Goal: Use online tool/utility: Use online tool/utility

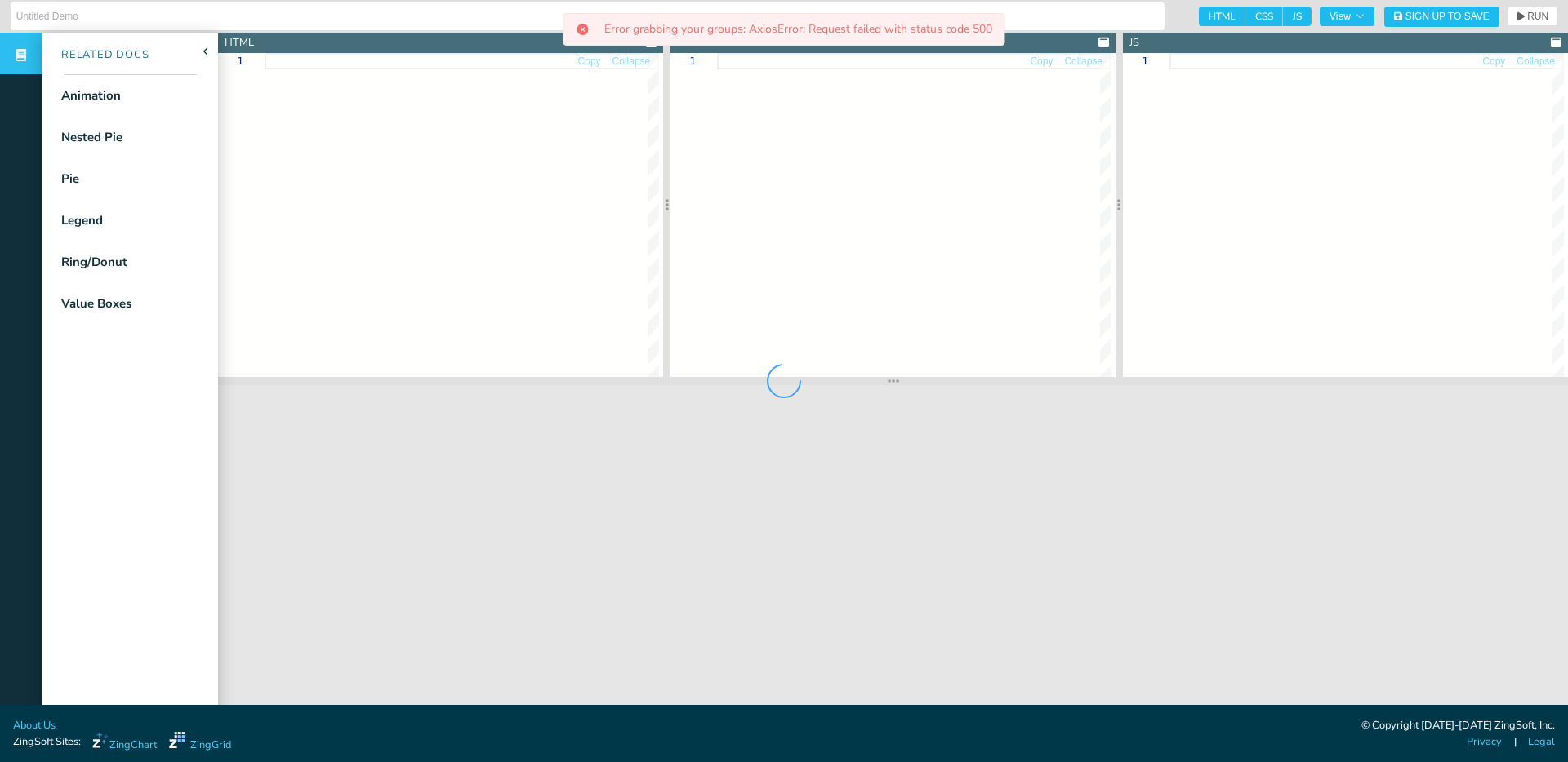
type input "Animated Nested Pie Chart"
type textarea "<!doctype html> <html class="zc-html"> <head> <meta charset="utf-8"> <title>Zin…"
type textarea ".chart--container { height: 100%; width: 100%; min-height: 530px; } .zc-ref { d…"
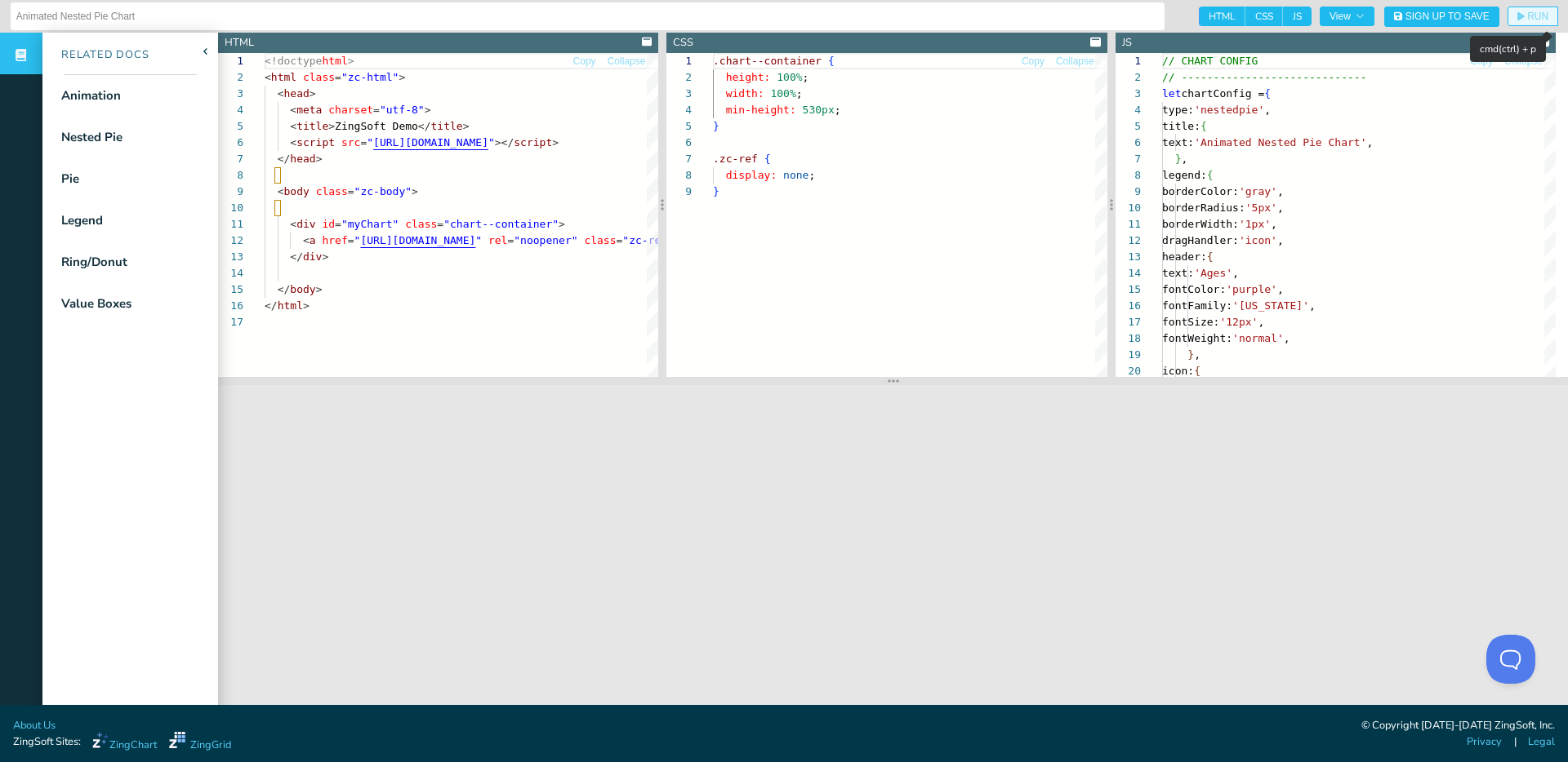
click at [1528, 15] on span "RUN" at bounding box center [1538, 16] width 22 height 9
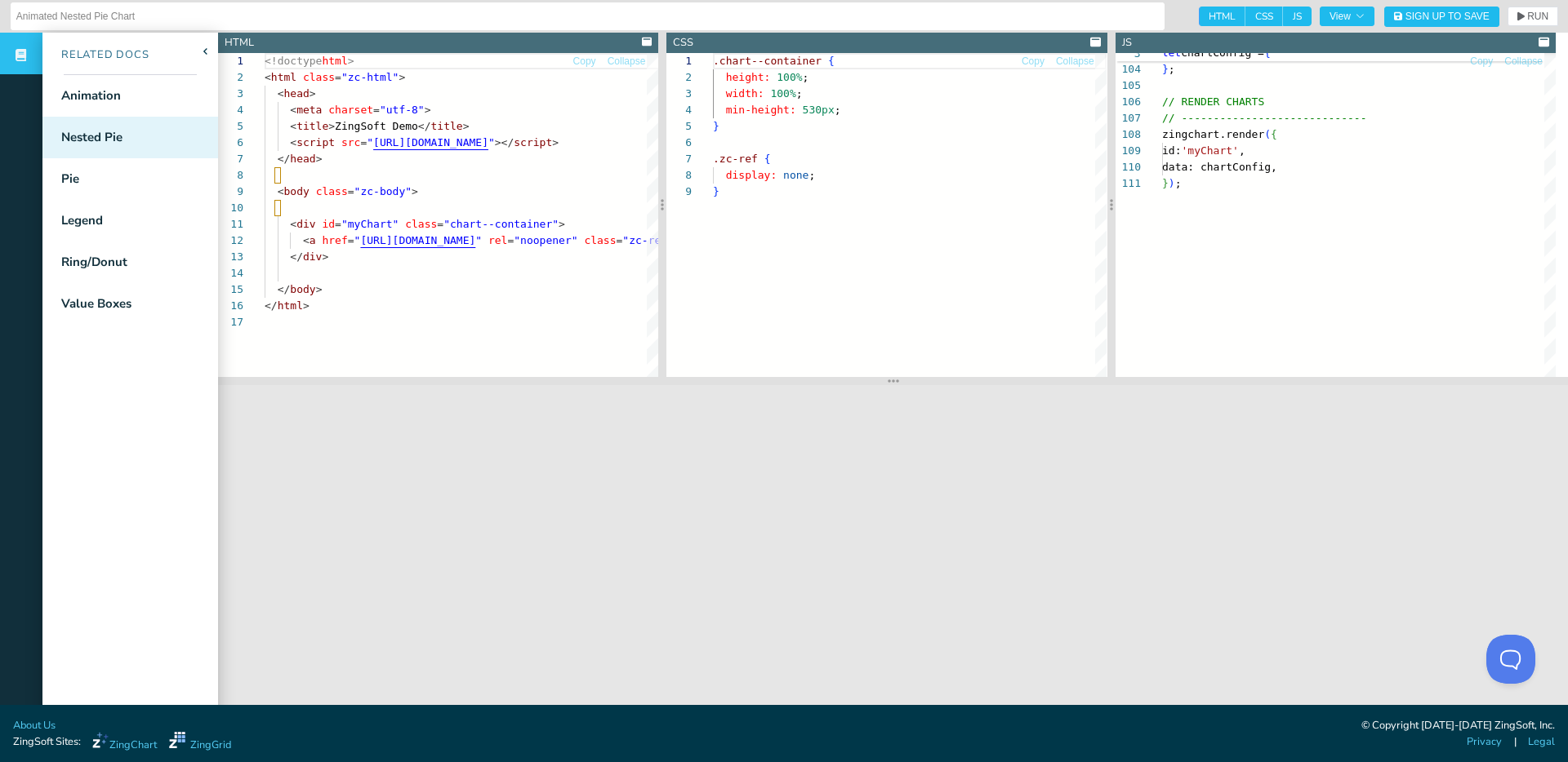
click at [132, 148] on div "Nested Pie" at bounding box center [129, 138] width 175 height 41
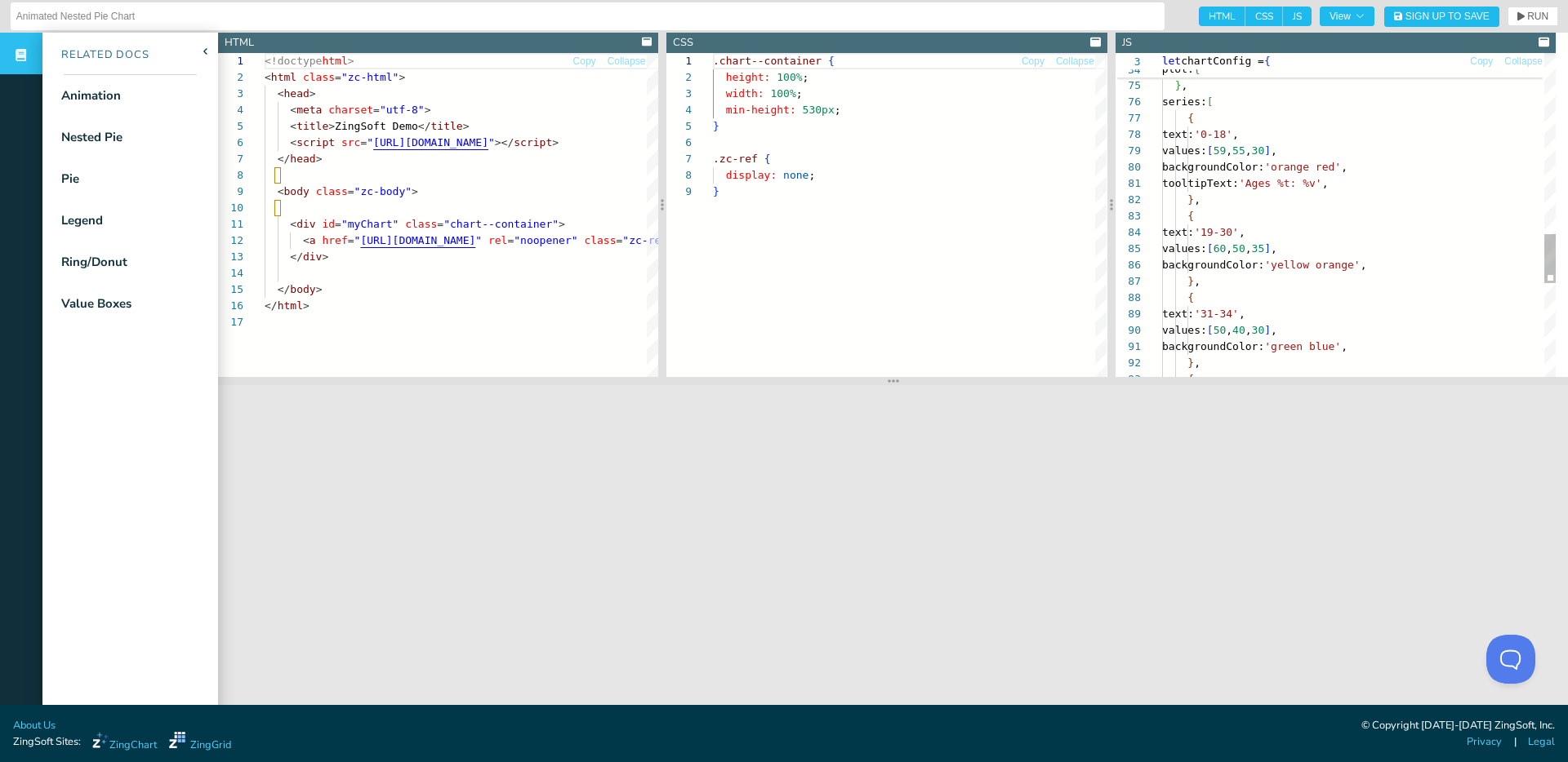
type textarea "borderWidth: '1px', dataYear: ['2019', '2020', '2021'], shadow: false, sliceSta…"
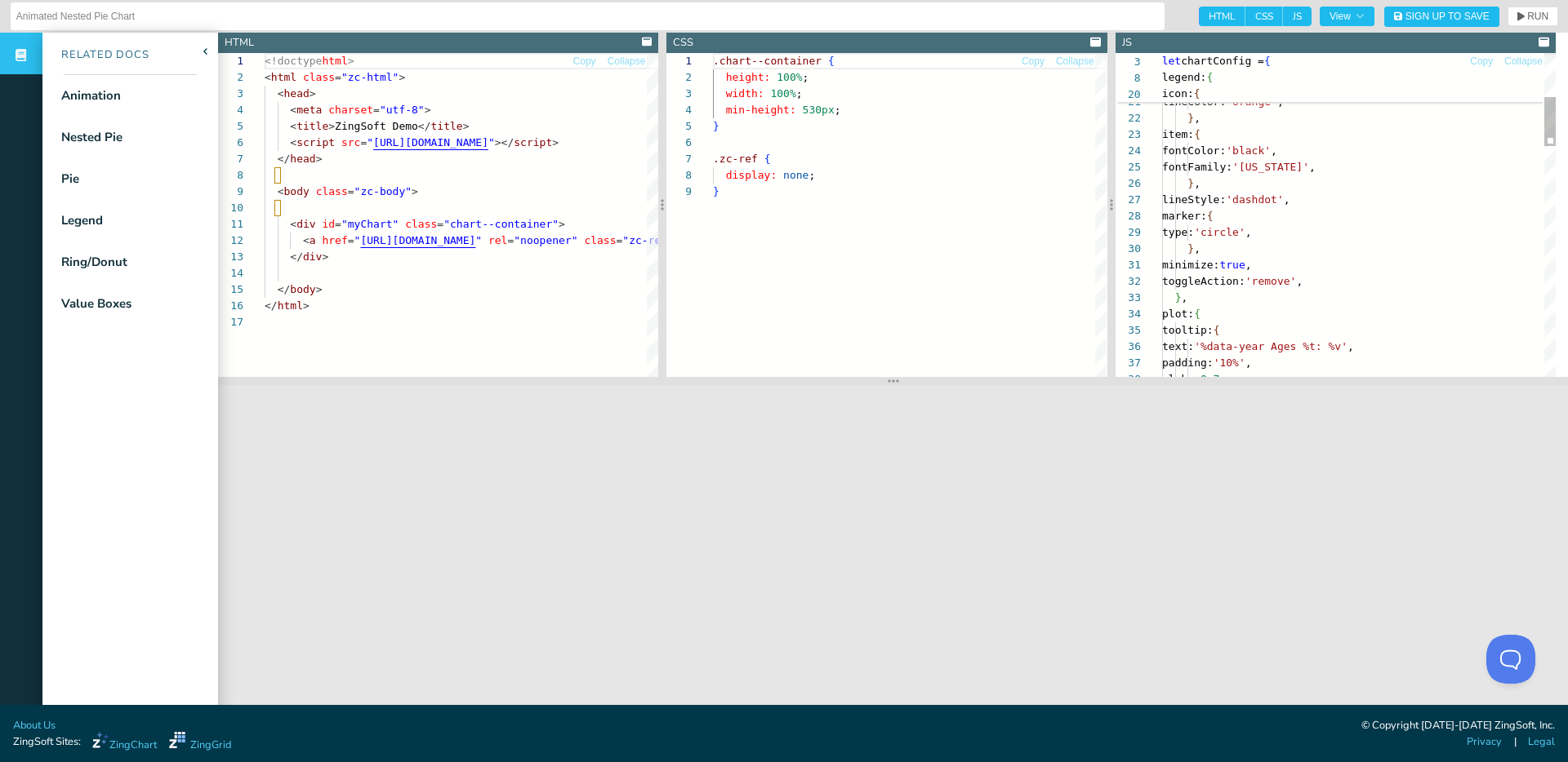
scroll to position [0, 102]
type textarea "borderRadius: '3px', borderWidth: '1px', fontColor: 'black', fontFamily: '[US_S…"
type textarea "2"
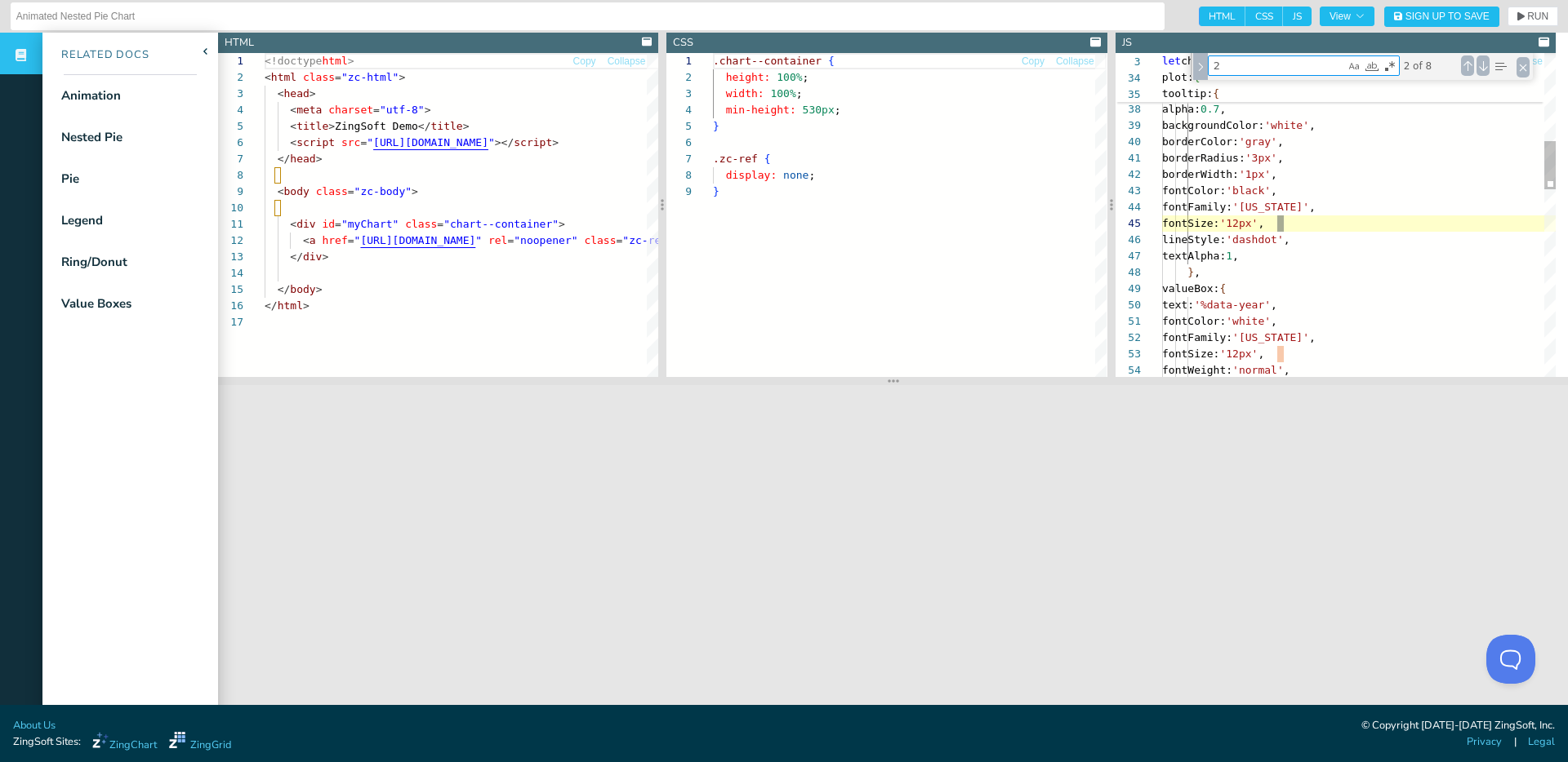
type textarea "borderWidth: '1px', dataYear: ['2019', '2020', '2021'], shadow: false, sliceSta…"
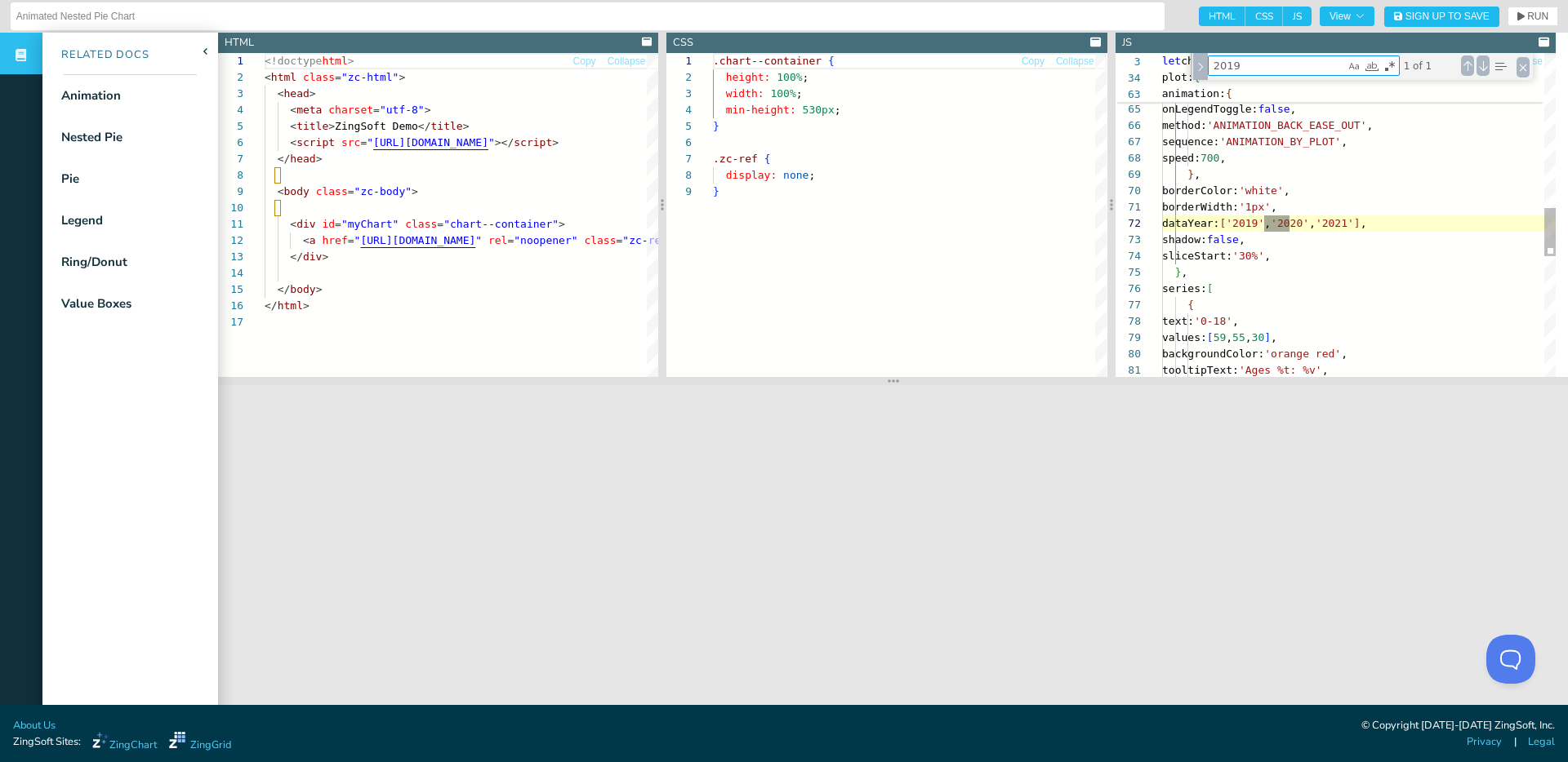
scroll to position [163, 128]
type textarea "2019"
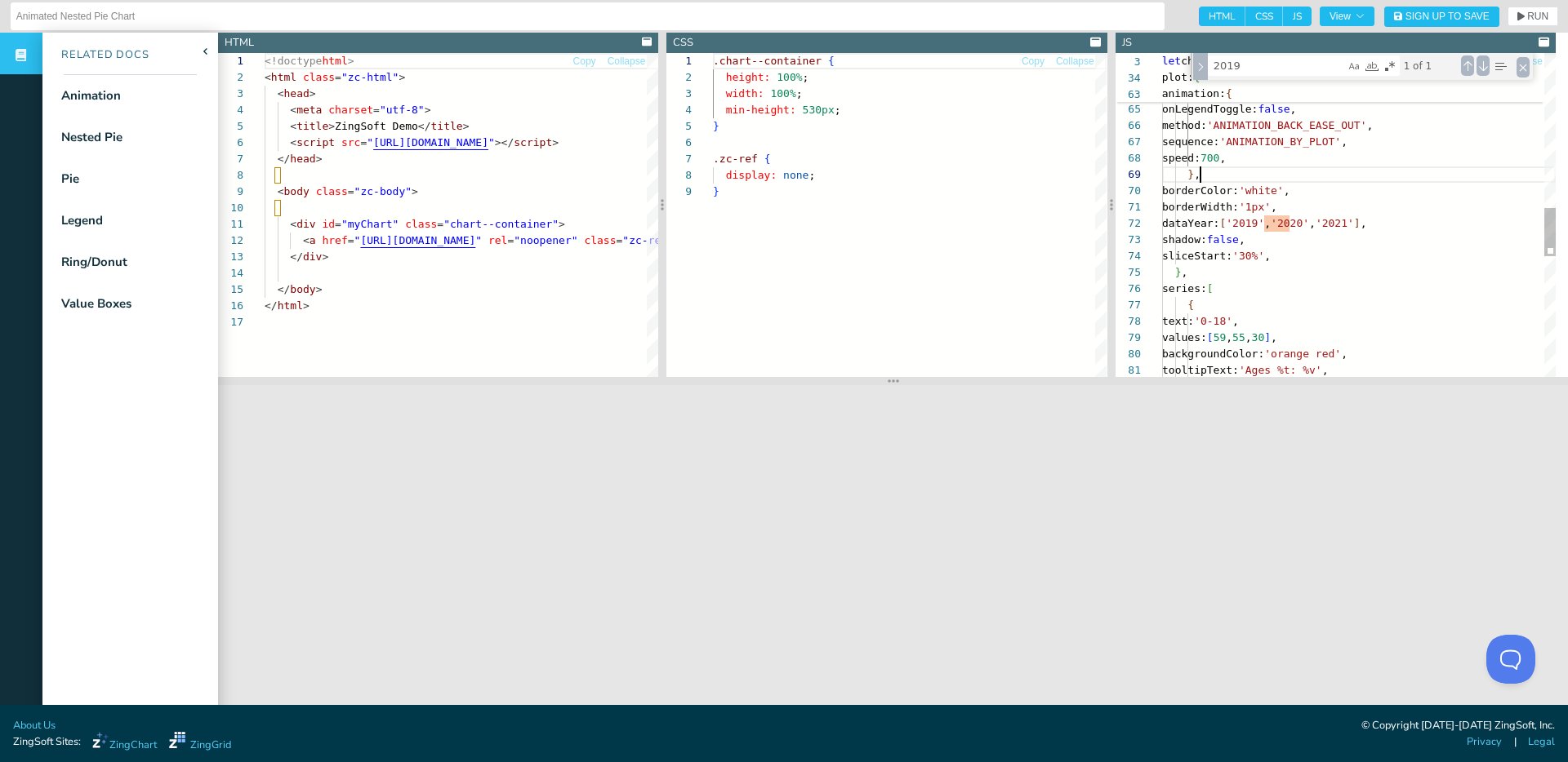
scroll to position [131, 38]
click at [1298, 181] on div "alpha: 0.8 , animation: { effect: 'ANIMATION_EXPAND_LEFT' , onLegendToggle: fal…" at bounding box center [1359, 102] width 393 height 2147
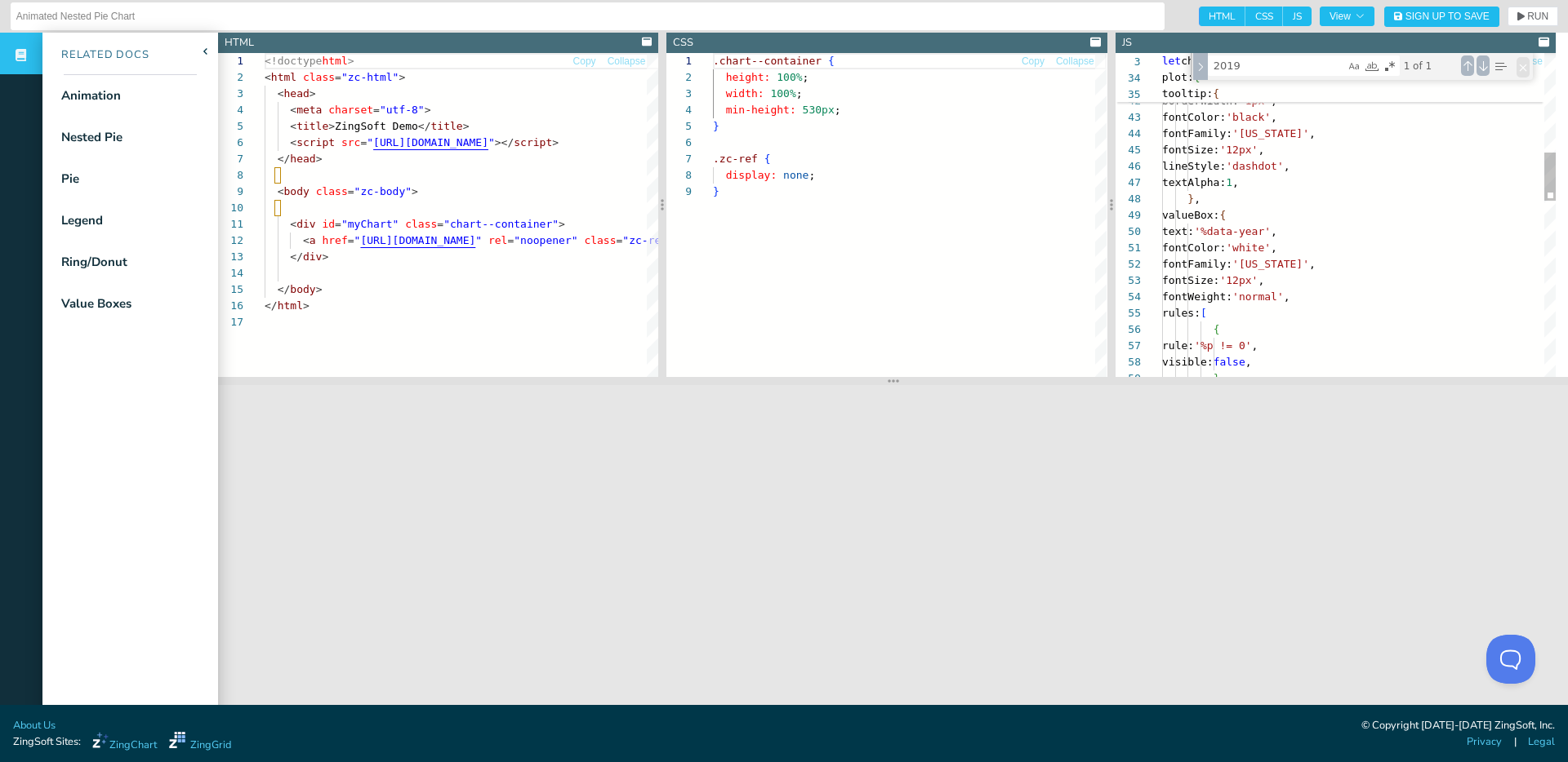
click at [1519, 67] on div "Close (Escape)" at bounding box center [1523, 67] width 13 height 21
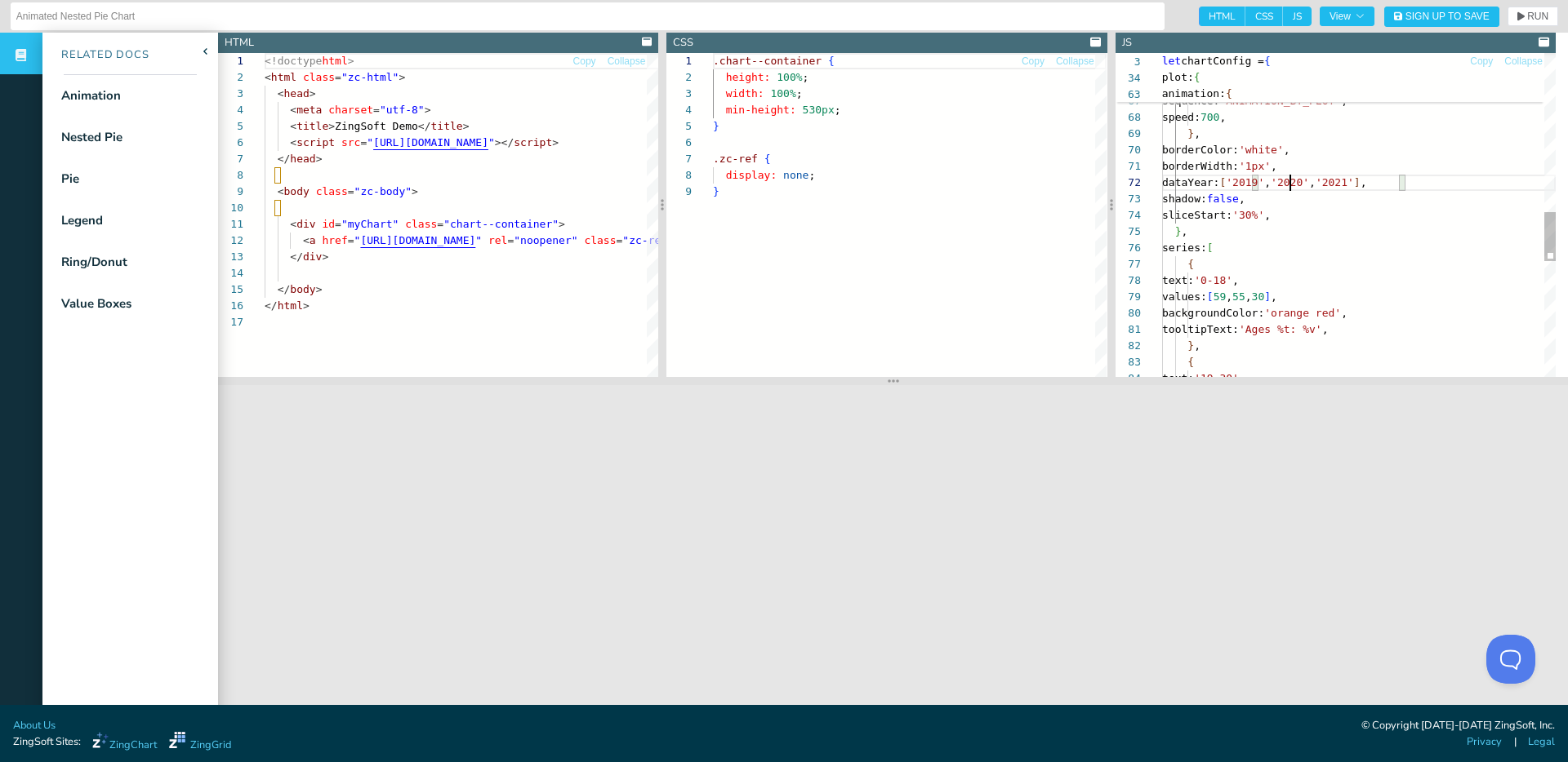
scroll to position [16, 128]
click at [1291, 182] on div "effect: 'ANIMATION_EXPAND_LEFT' , onLegendToggle: false , method: 'ANIMATION_BA…" at bounding box center [1359, 75] width 393 height 2120
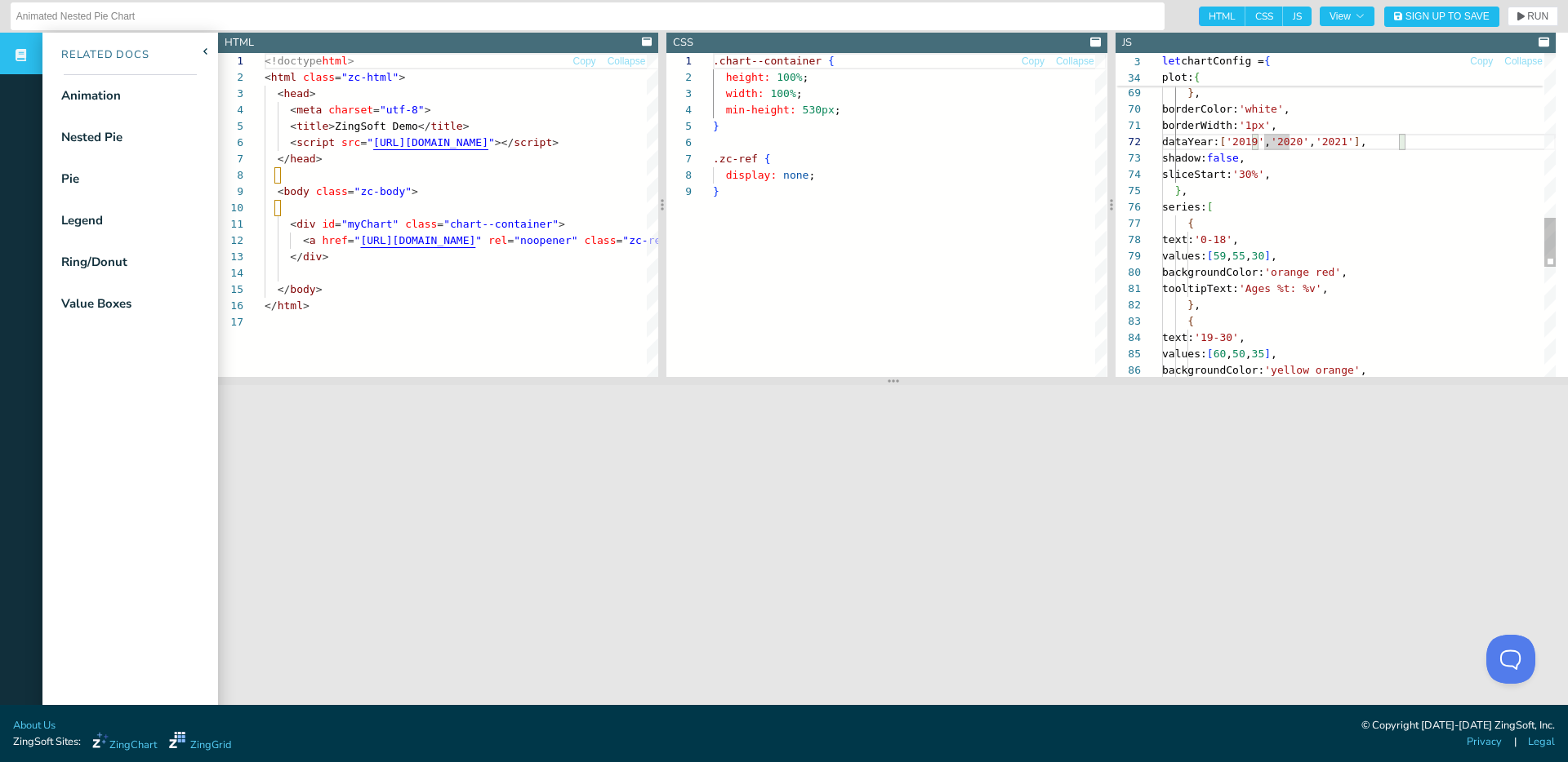
scroll to position [16, 134]
click at [1517, 16] on span "RUN" at bounding box center [1532, 16] width 31 height 9
click at [1292, 143] on div "} , borderColor: 'white' , borderWidth: '1px' , dataYear: [ '20190' , '2020' , …" at bounding box center [1359, 36] width 393 height 2120
click at [1516, 23] on button "RUN" at bounding box center [1533, 16] width 51 height 20
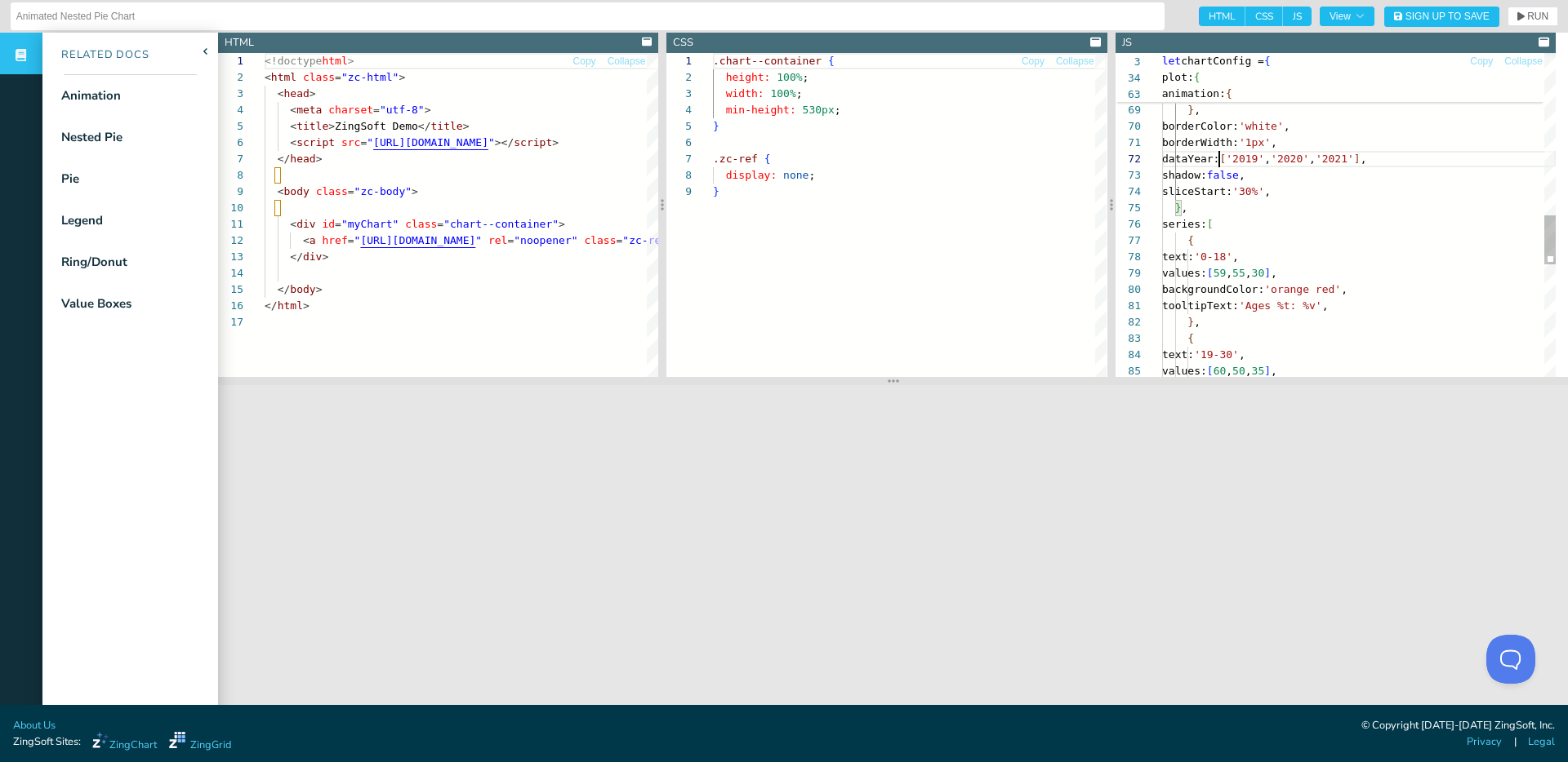
scroll to position [16, 57]
drag, startPoint x: 1218, startPoint y: 162, endPoint x: 1207, endPoint y: 131, distance: 32.9
click at [1217, 162] on div "speed: 700 , } , borderColor: 'white' , borderWidth: '1px' , dataYear: [ '2019'…" at bounding box center [1359, 51] width 393 height 2120
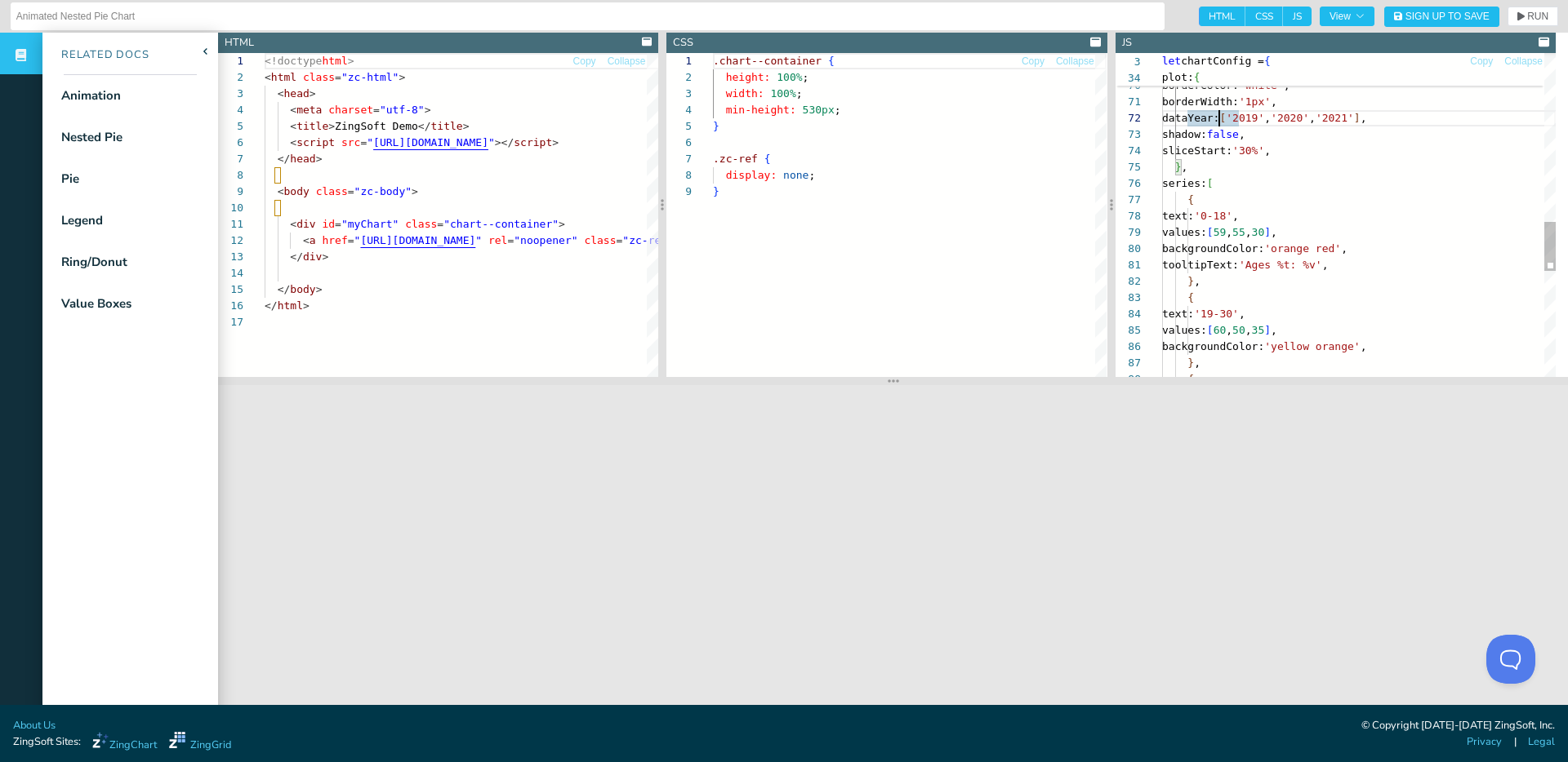
type textarea "tooltipText: 'Ages %t: %v', }, { text: '19-30', values: [60, 50, 35], backgroun…"
click at [1416, 261] on div "speed: 700 , } , borderColor: 'white' , borderWidth: '1px' , dataYear: [ '2019'…" at bounding box center [1359, 10] width 393 height 2120
click at [1355, 17] on icon "button" at bounding box center [1360, 16] width 9 height 9
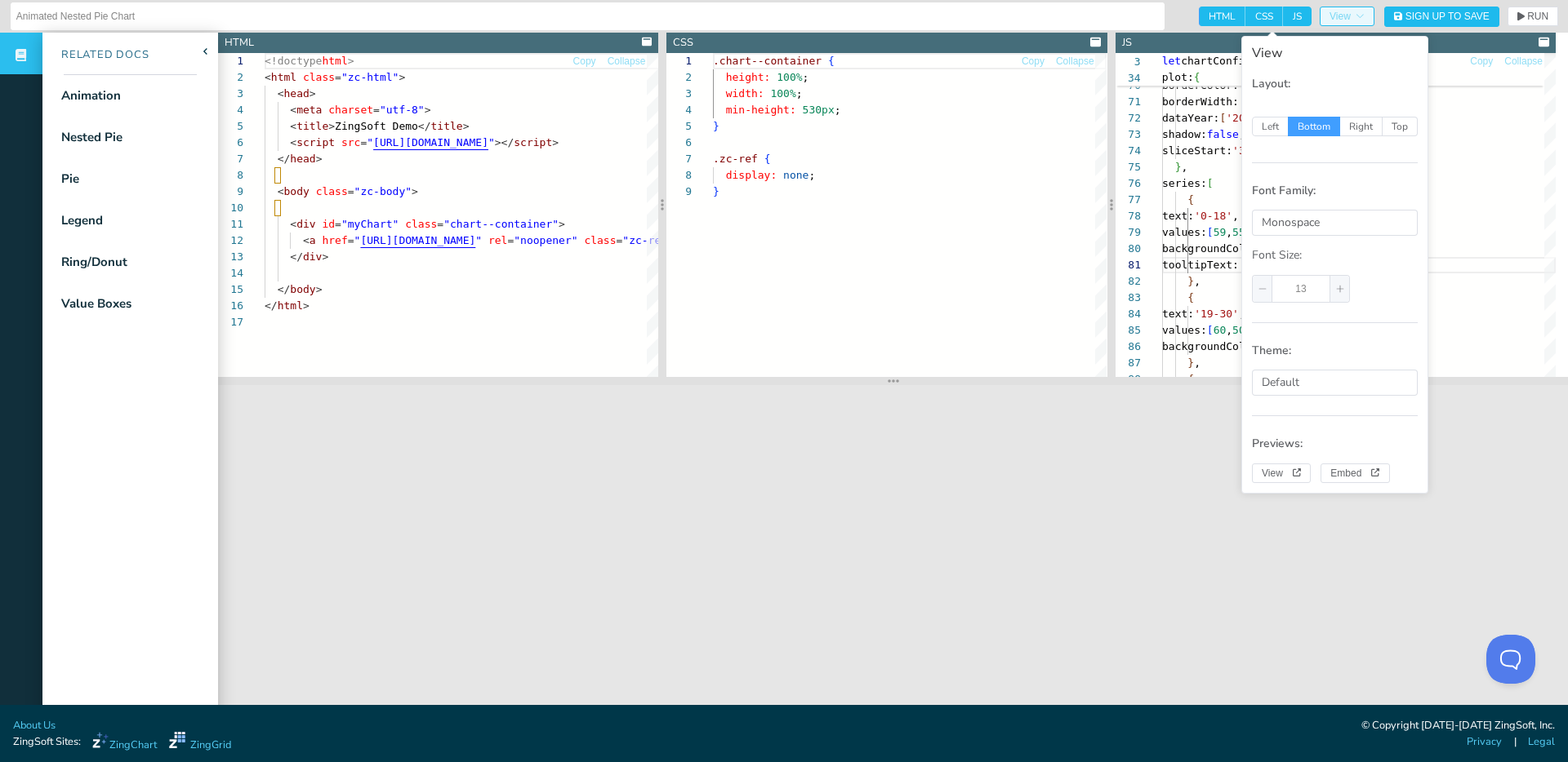
click at [1355, 17] on icon "button" at bounding box center [1360, 16] width 9 height 9
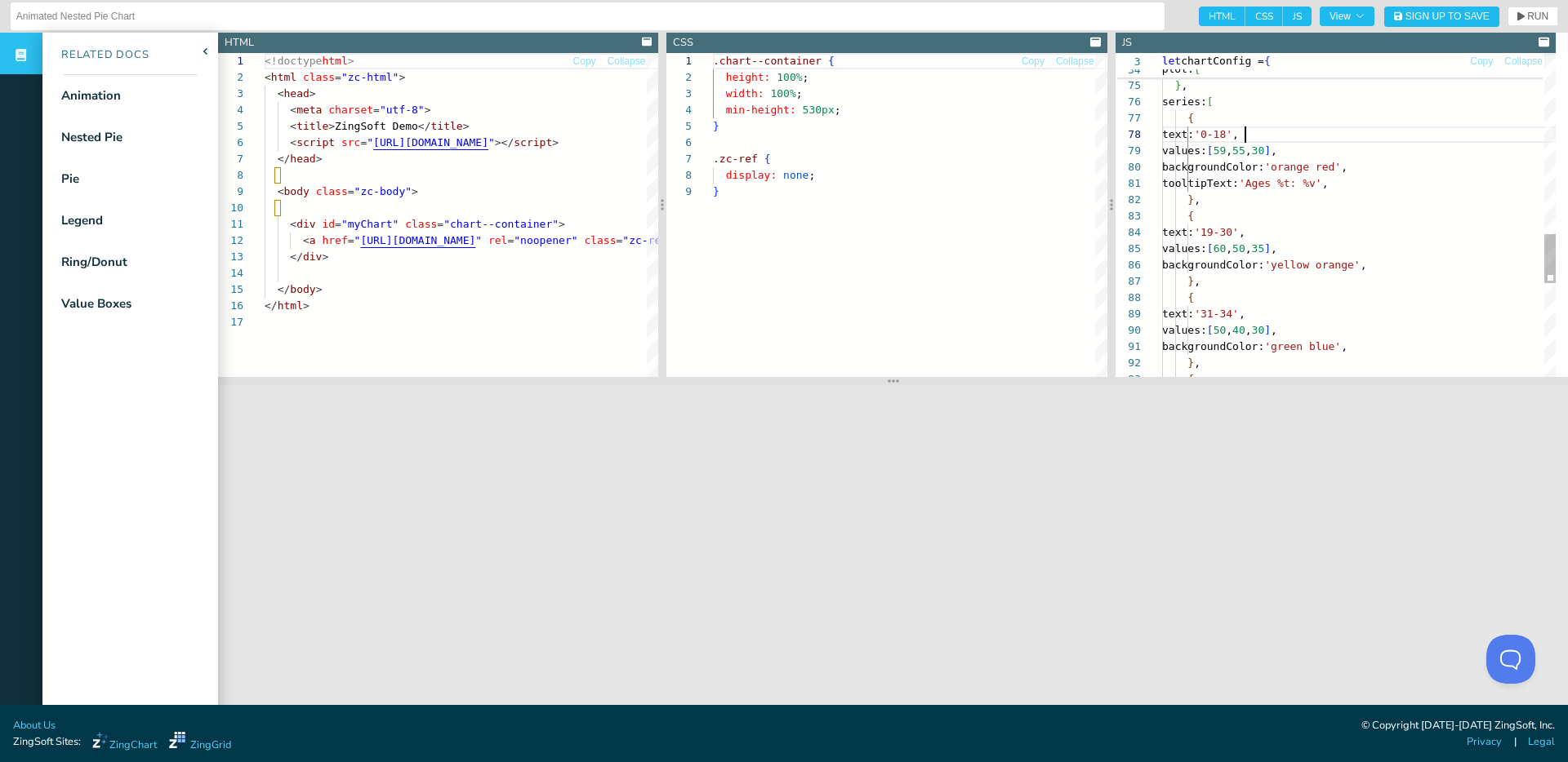
scroll to position [114, 83]
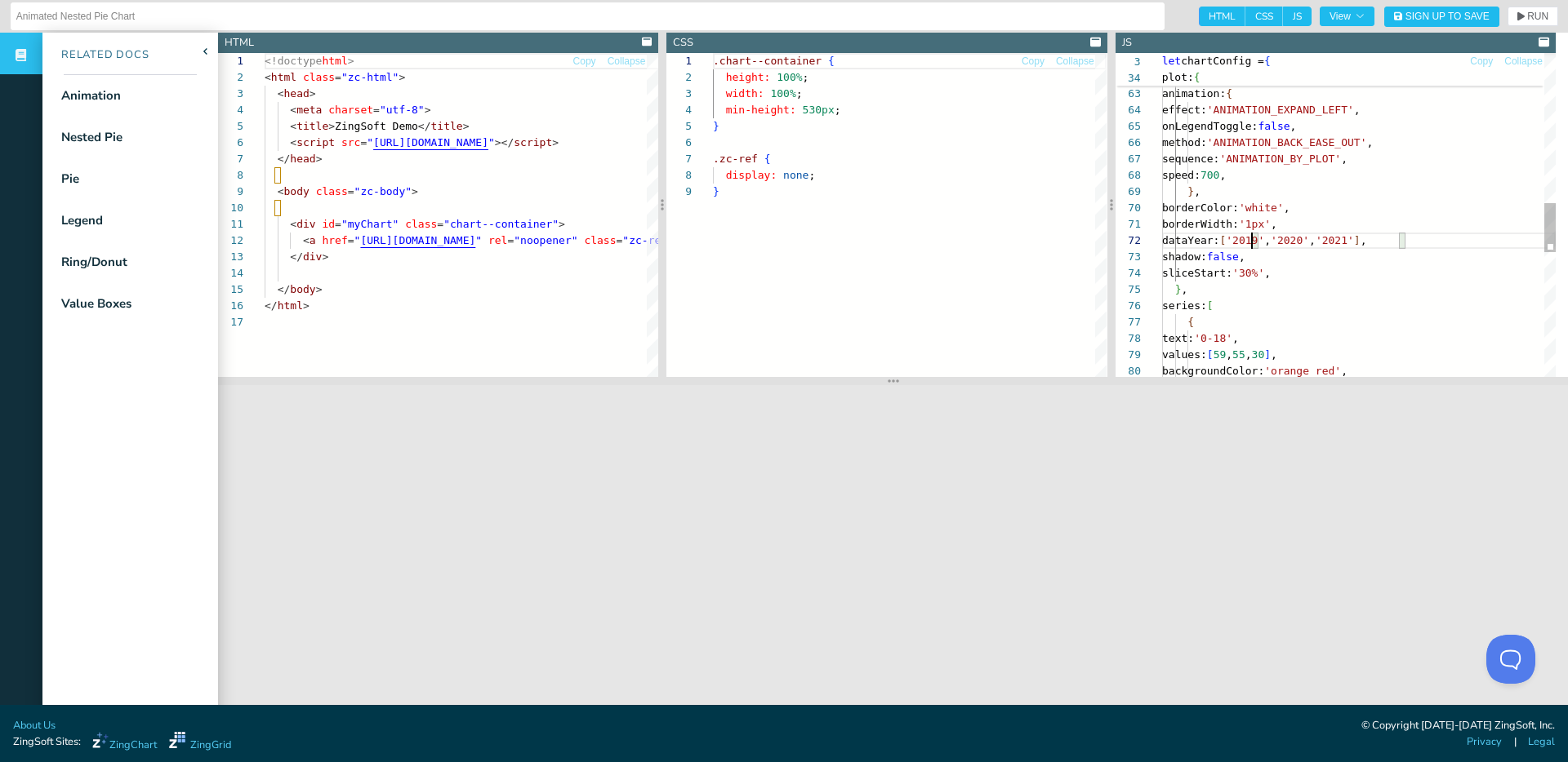
scroll to position [16, 90]
click at [1250, 239] on div "} , alpha: 0.8 , animation: { effect: 'ANIMATION_EXPAND_LEFT' , onLegendToggle:…" at bounding box center [1359, 133] width 393 height 2120
click at [1249, 238] on div "} , alpha: 0.8 , animation: { effect: 'ANIMATION_EXPAND_LEFT' , onLegendToggle:…" at bounding box center [1359, 133] width 393 height 2120
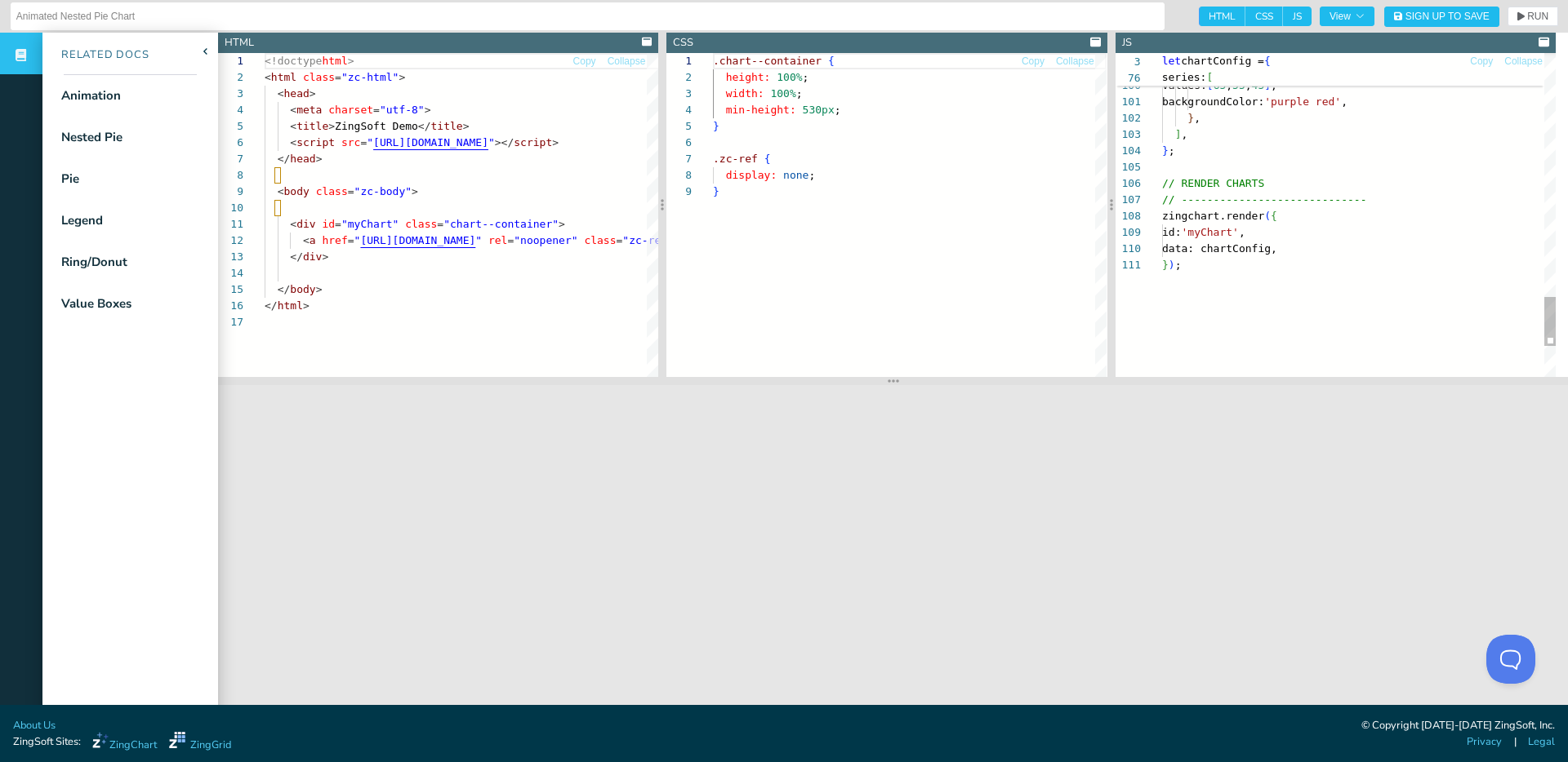
scroll to position [0, 18]
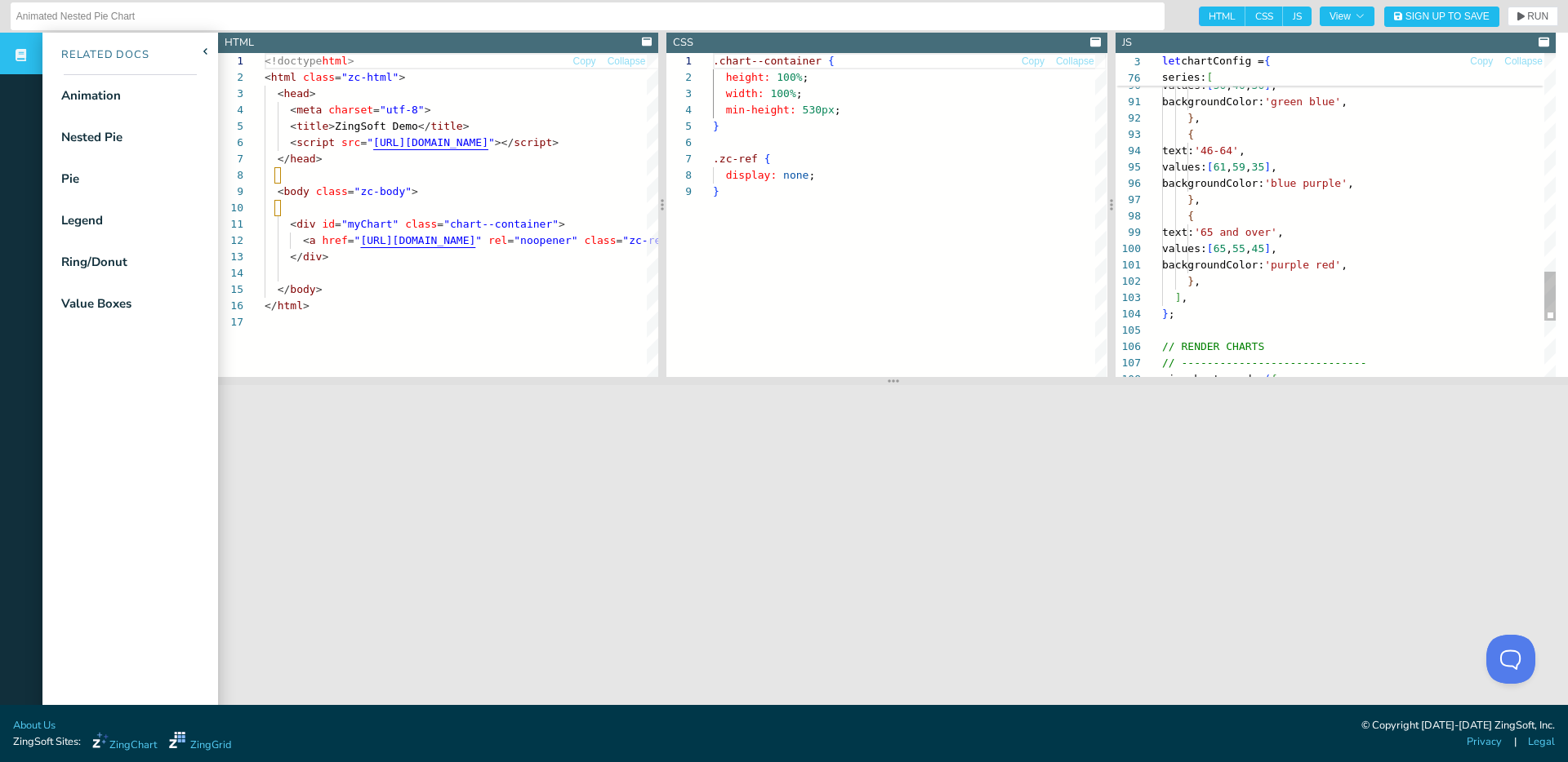
scroll to position [147, 147]
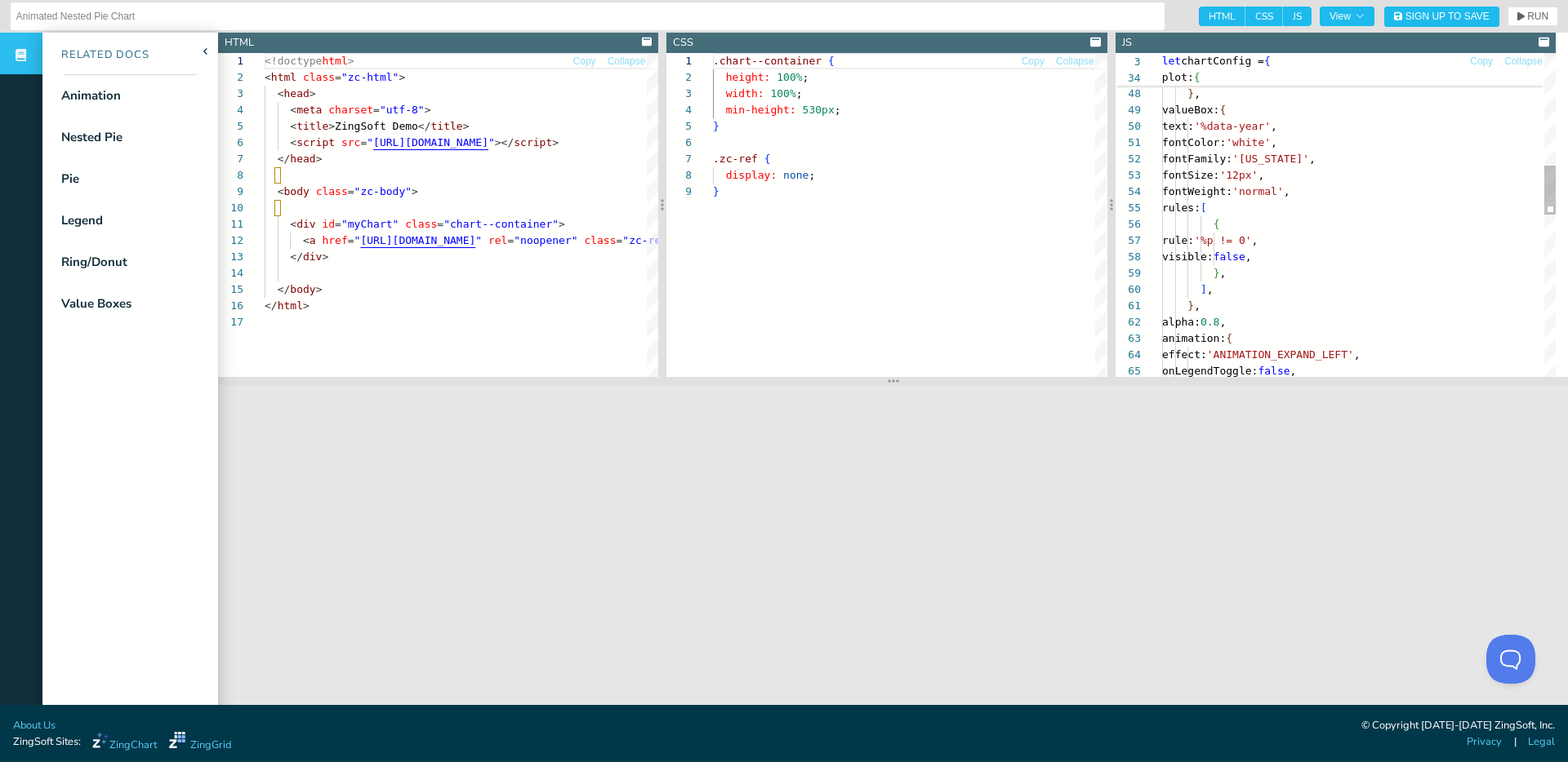
scroll to position [147, 90]
click at [1250, 129] on div "} , valueBox: { text: '%data-year' , lineStyle: 'dashdot' , textAlpha: 1 , font…" at bounding box center [1359, 378] width 393 height 2120
click at [1317, 256] on div "} , valueBox: { text: '%data-year' , lineStyle: 'dashdot' , textAlpha: 1 , font…" at bounding box center [1359, 378] width 393 height 2120
click at [1517, 14] on icon "button" at bounding box center [1521, 17] width 7 height 9
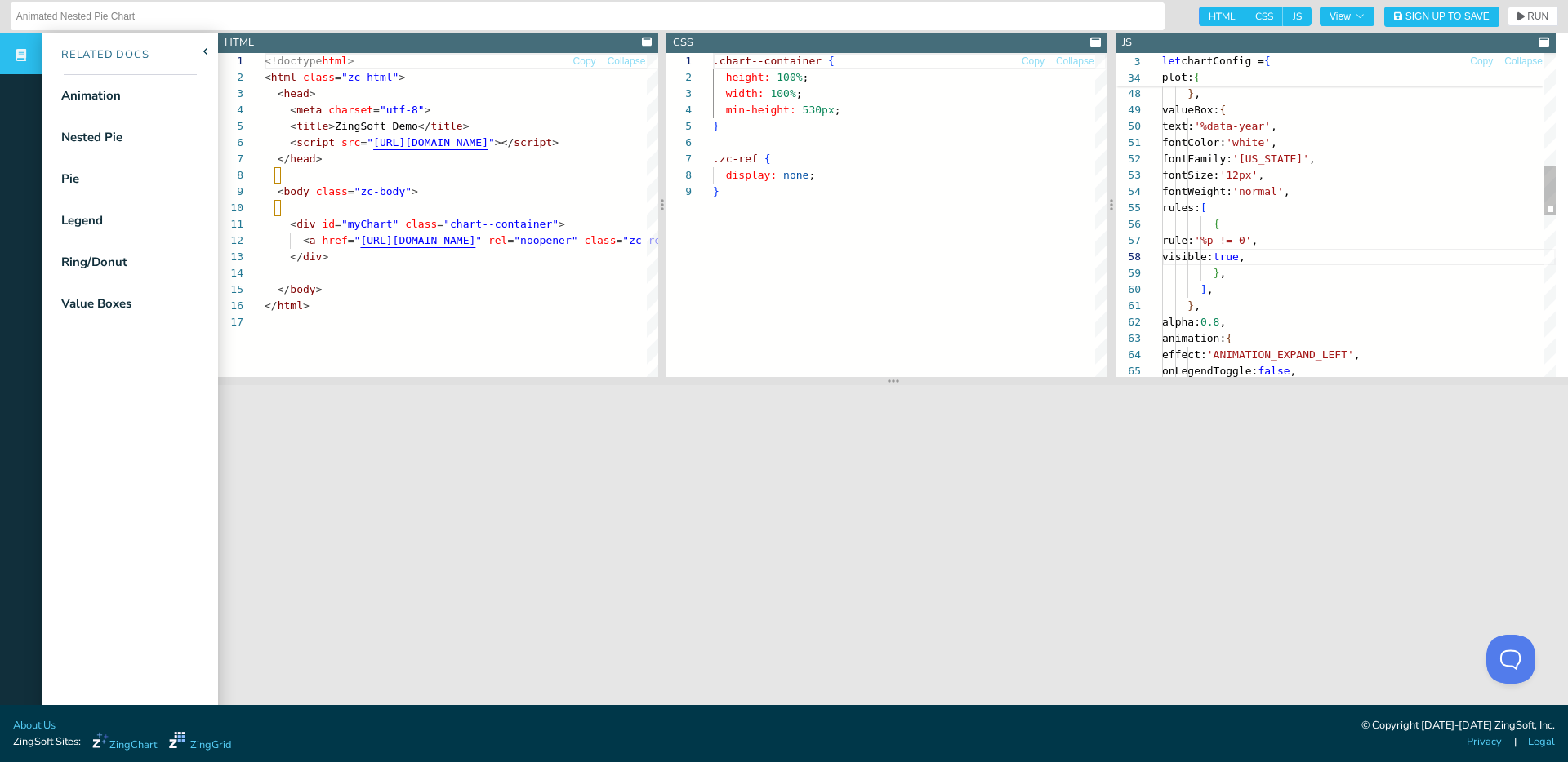
click at [1265, 235] on div "} , valueBox: { text: '%data-year' , lineStyle: 'dashdot' , textAlpha: 1 , font…" at bounding box center [1359, 378] width 393 height 2120
click at [1273, 256] on div "} , valueBox: { text: '%data-year' , lineStyle: 'dashdot' , textAlpha: 1 , font…" at bounding box center [1359, 378] width 393 height 2120
click at [1324, 250] on div "} , valueBox: { text: '%data-year' , lineStyle: 'dashdot' , textAlpha: 1 , font…" at bounding box center [1359, 378] width 393 height 2120
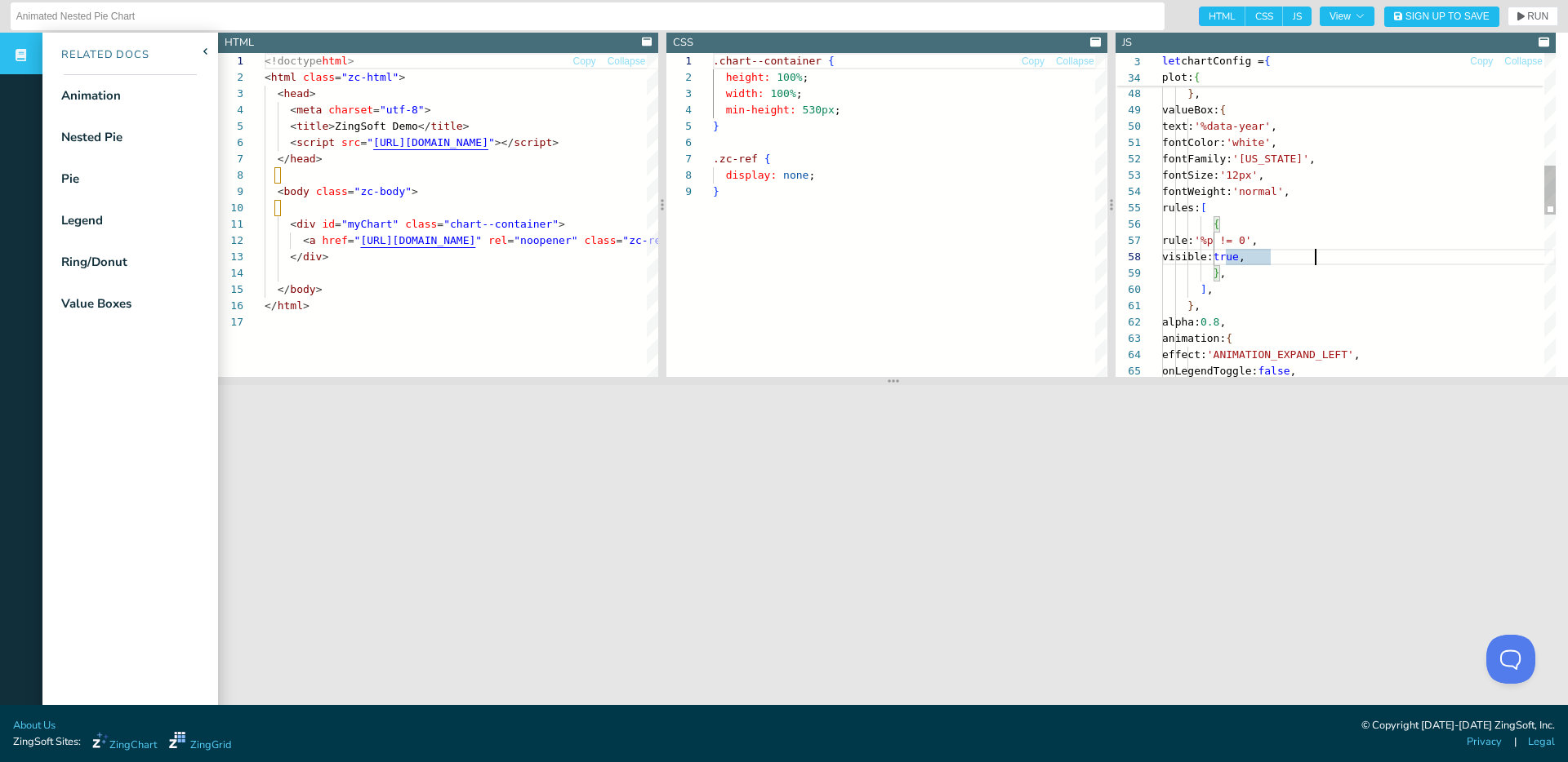
click at [1324, 250] on div "} , valueBox: { text: '%data-year' , lineStyle: 'dashdot' , textAlpha: 1 , font…" at bounding box center [1359, 378] width 393 height 2120
type textarea "// CHART CONFIG // ----------------------------- let chartConfig = { type: 'nes…"
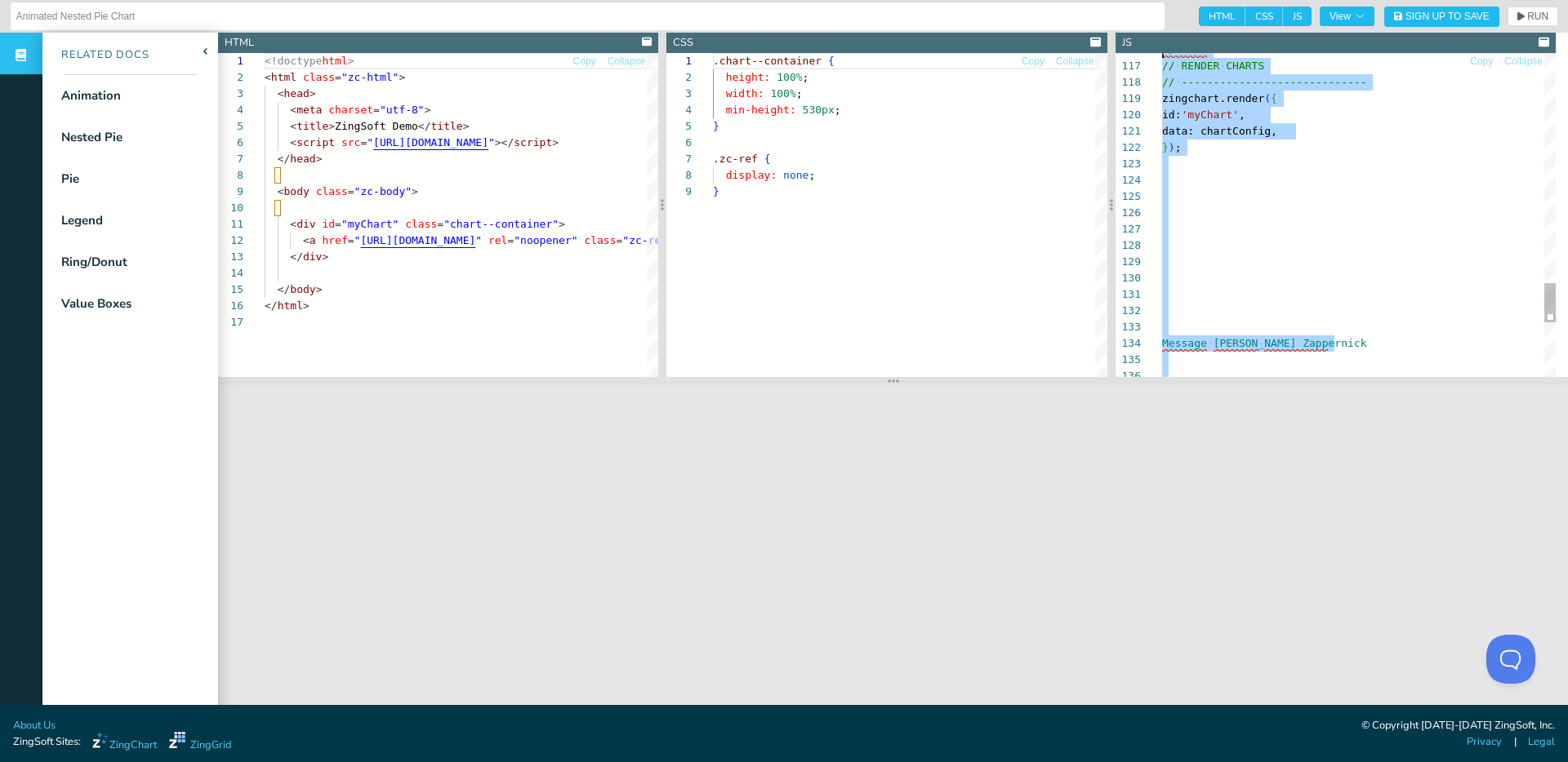
scroll to position [49, 13]
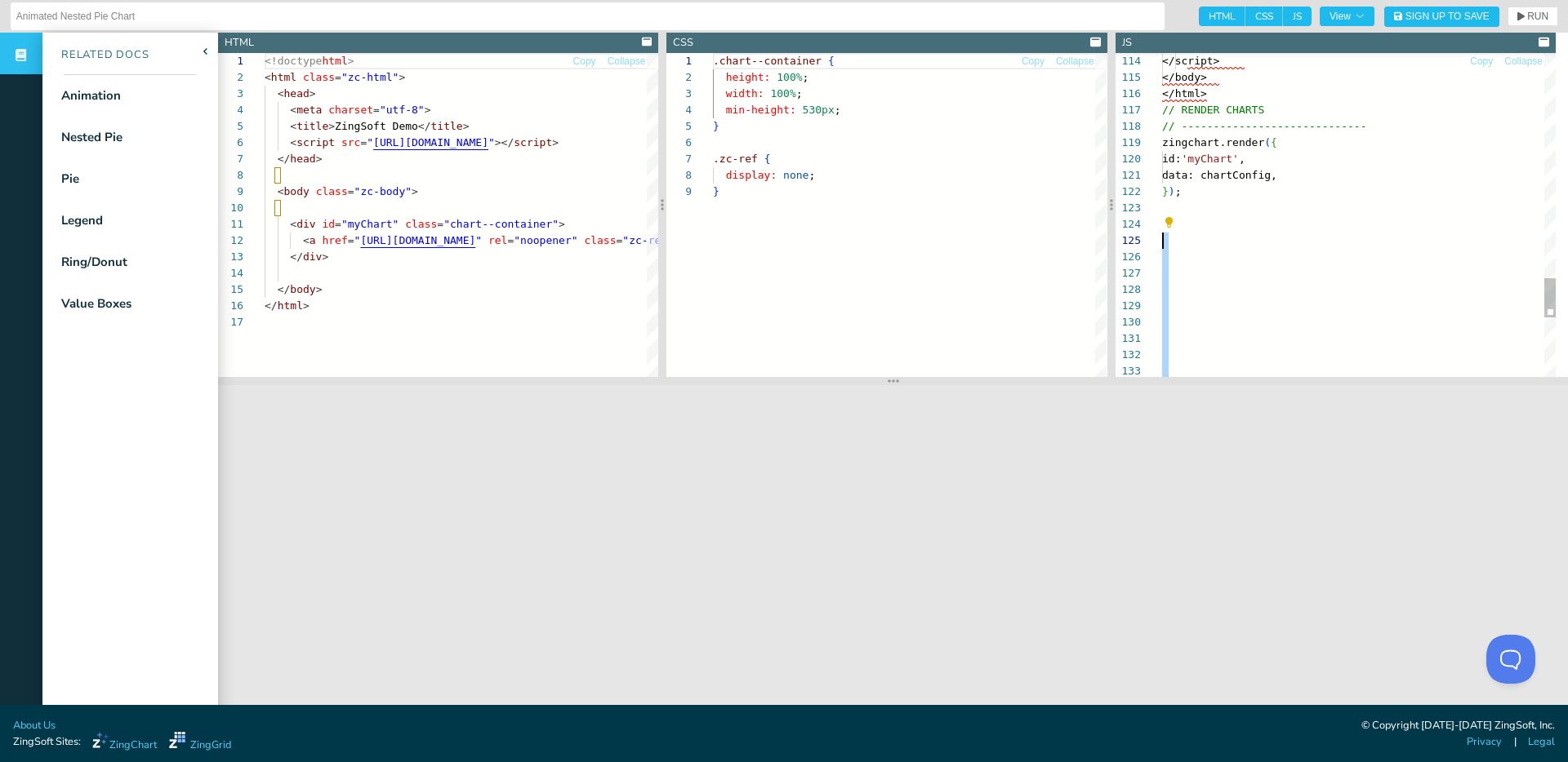
drag, startPoint x: 1172, startPoint y: 305, endPoint x: 1131, endPoint y: 233, distance: 82.9
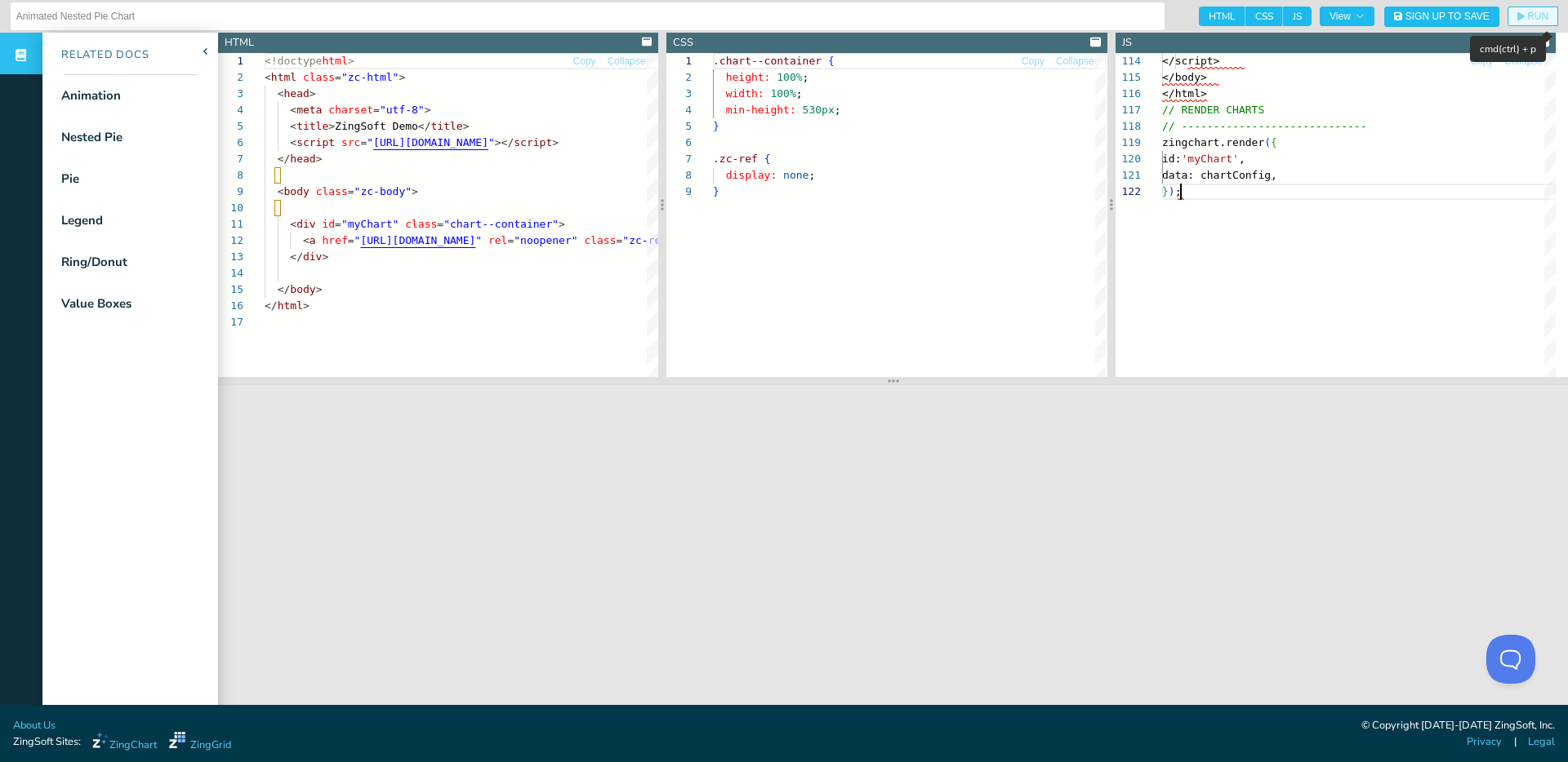
click at [1528, 20] on span "RUN" at bounding box center [1538, 16] width 22 height 9
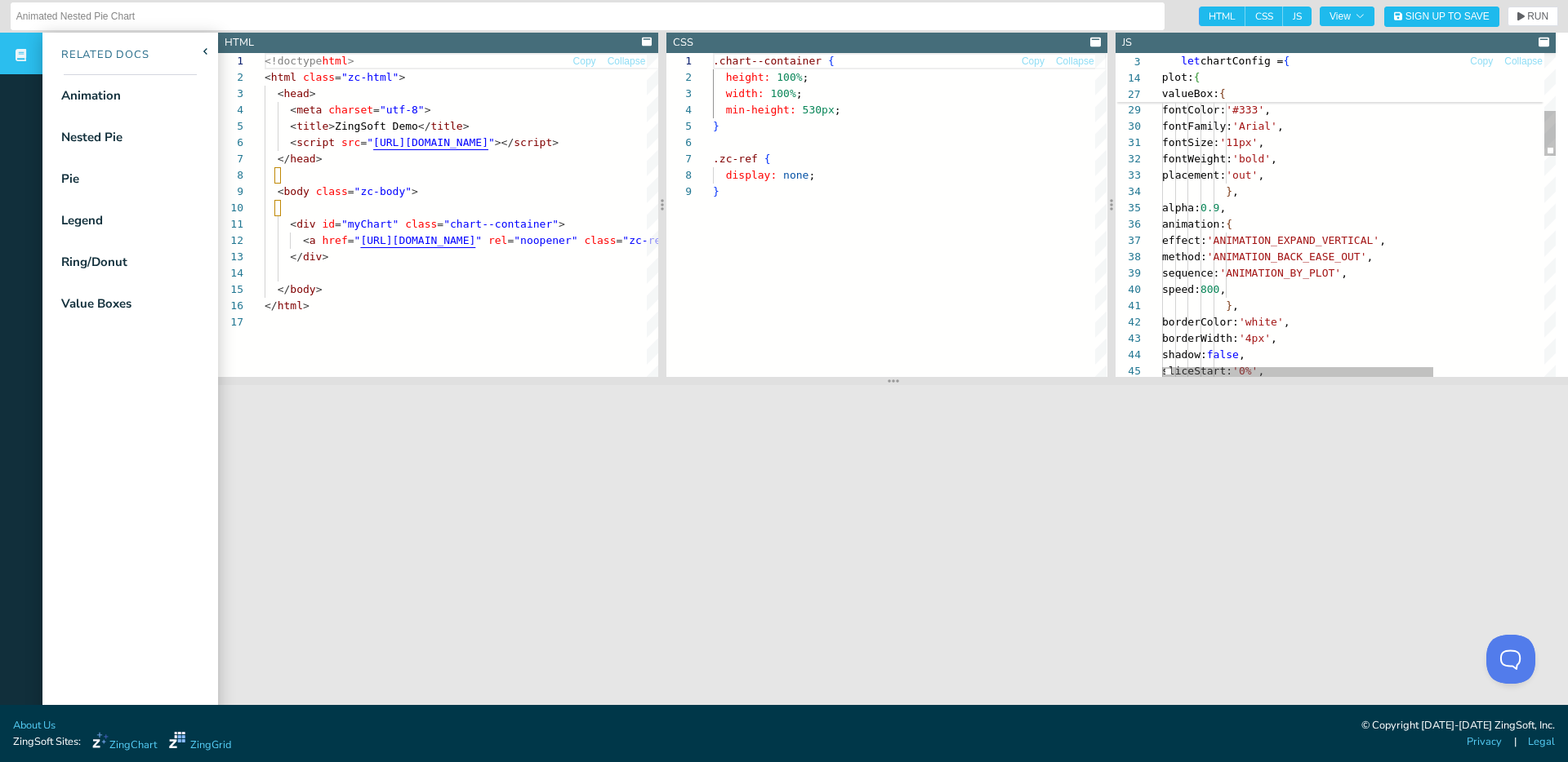
scroll to position [147, 128]
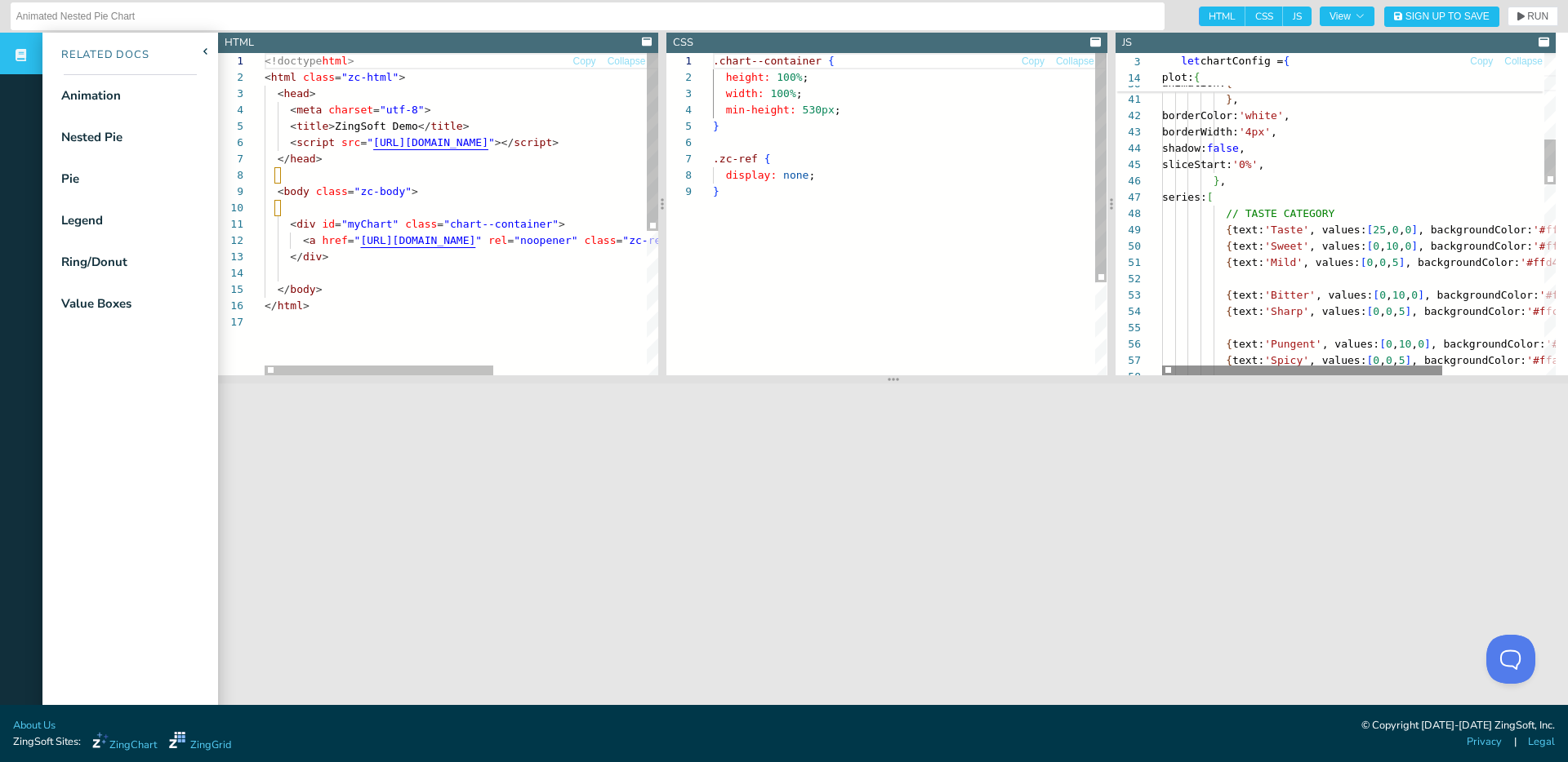
click at [1308, 376] on section at bounding box center [893, 379] width 1350 height 8
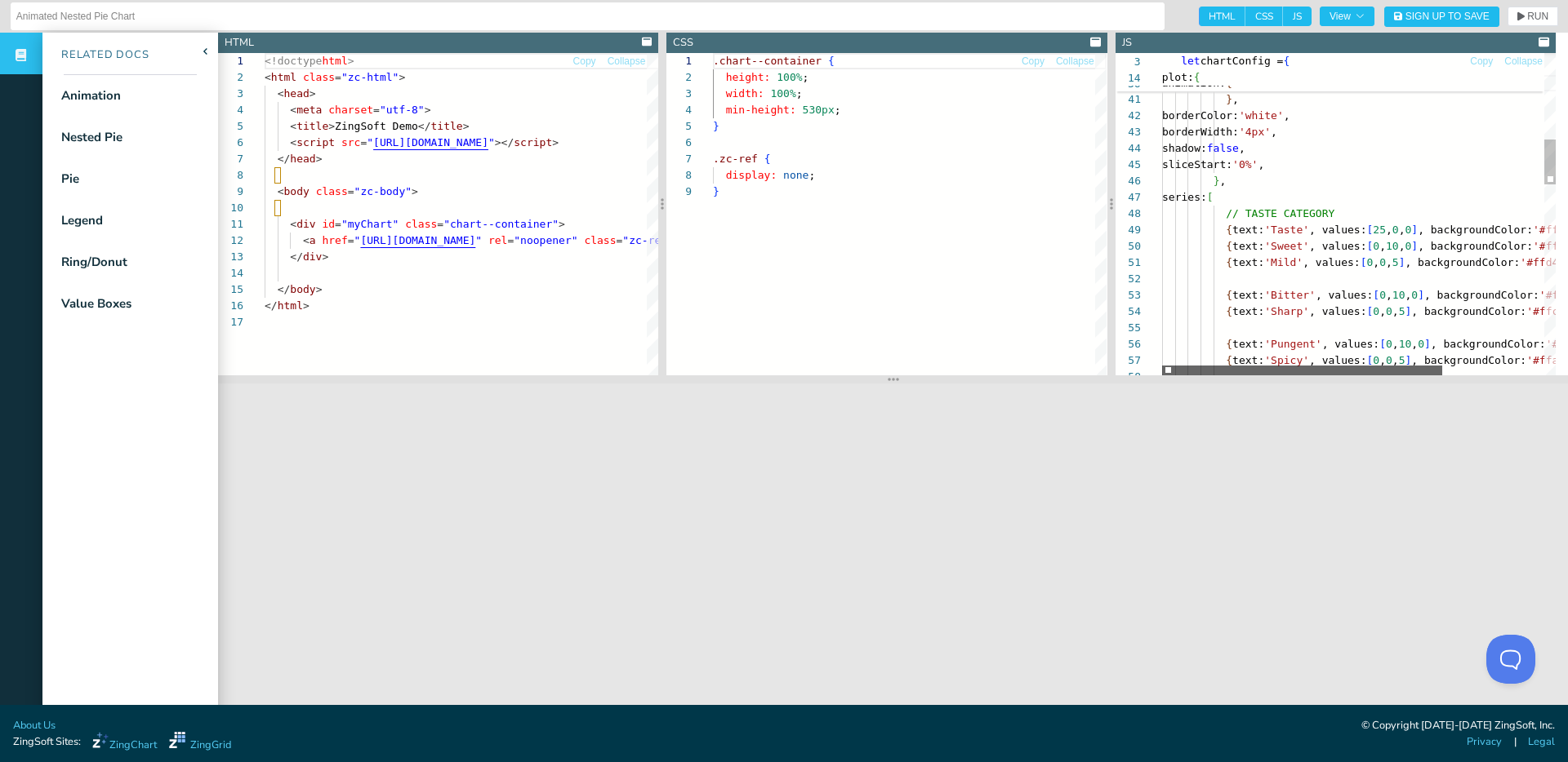
click at [1215, 375] on div at bounding box center [1302, 371] width 280 height 9
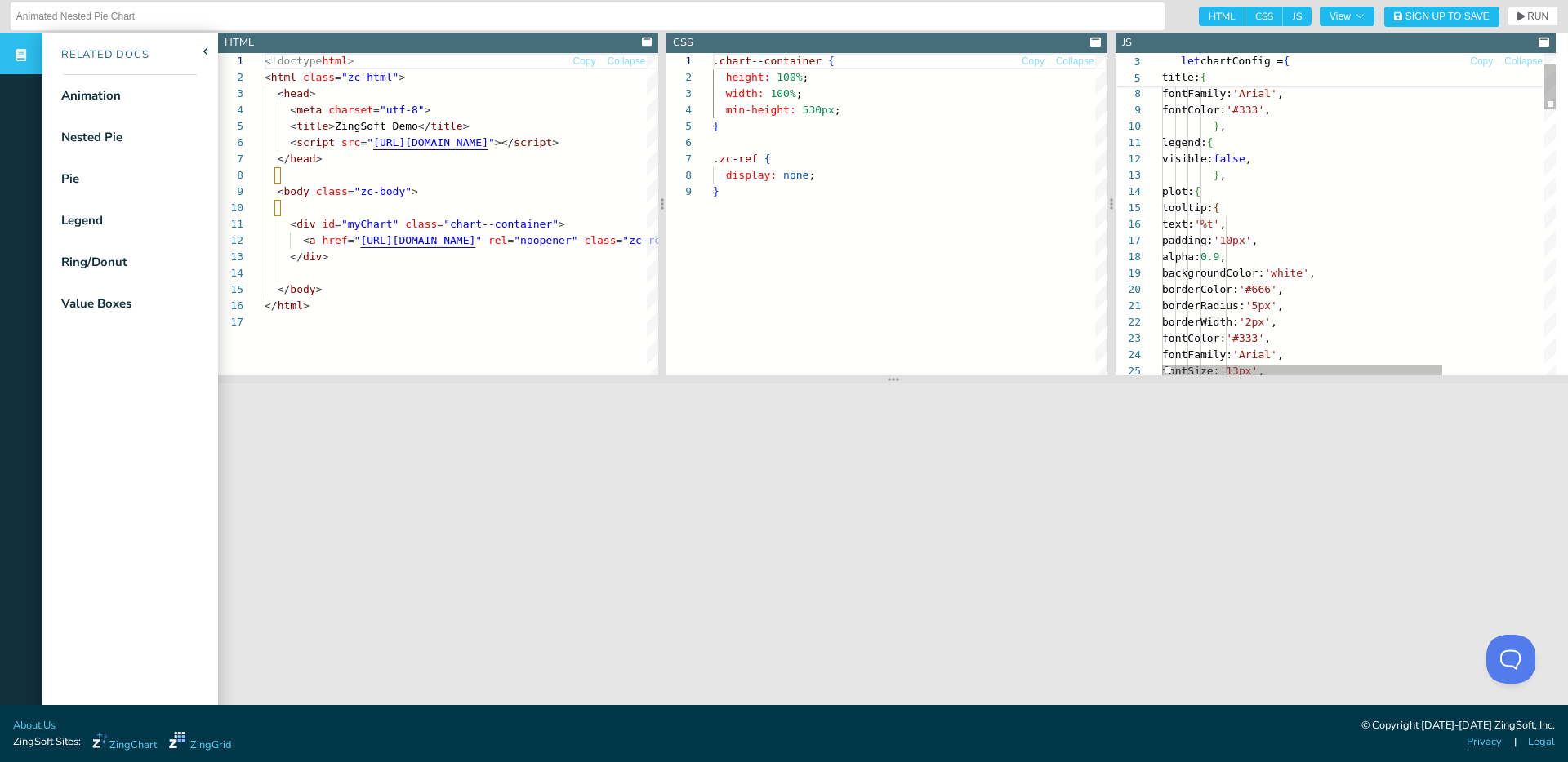
scroll to position [16, 154]
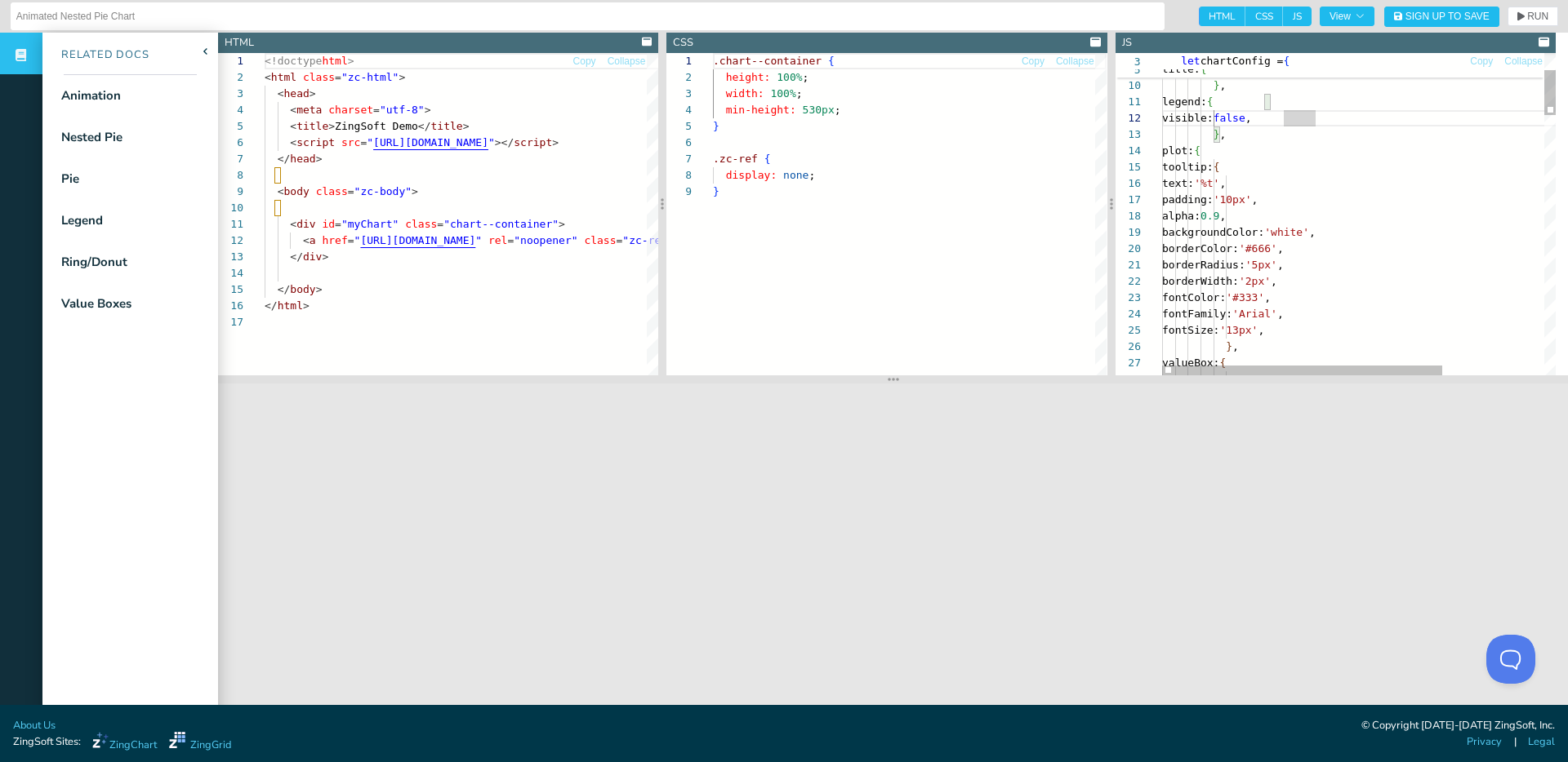
drag, startPoint x: 1263, startPoint y: 220, endPoint x: 1267, endPoint y: 233, distance: 13.6
click at [1201, 220] on span "alpha:" at bounding box center [1181, 215] width 38 height 12
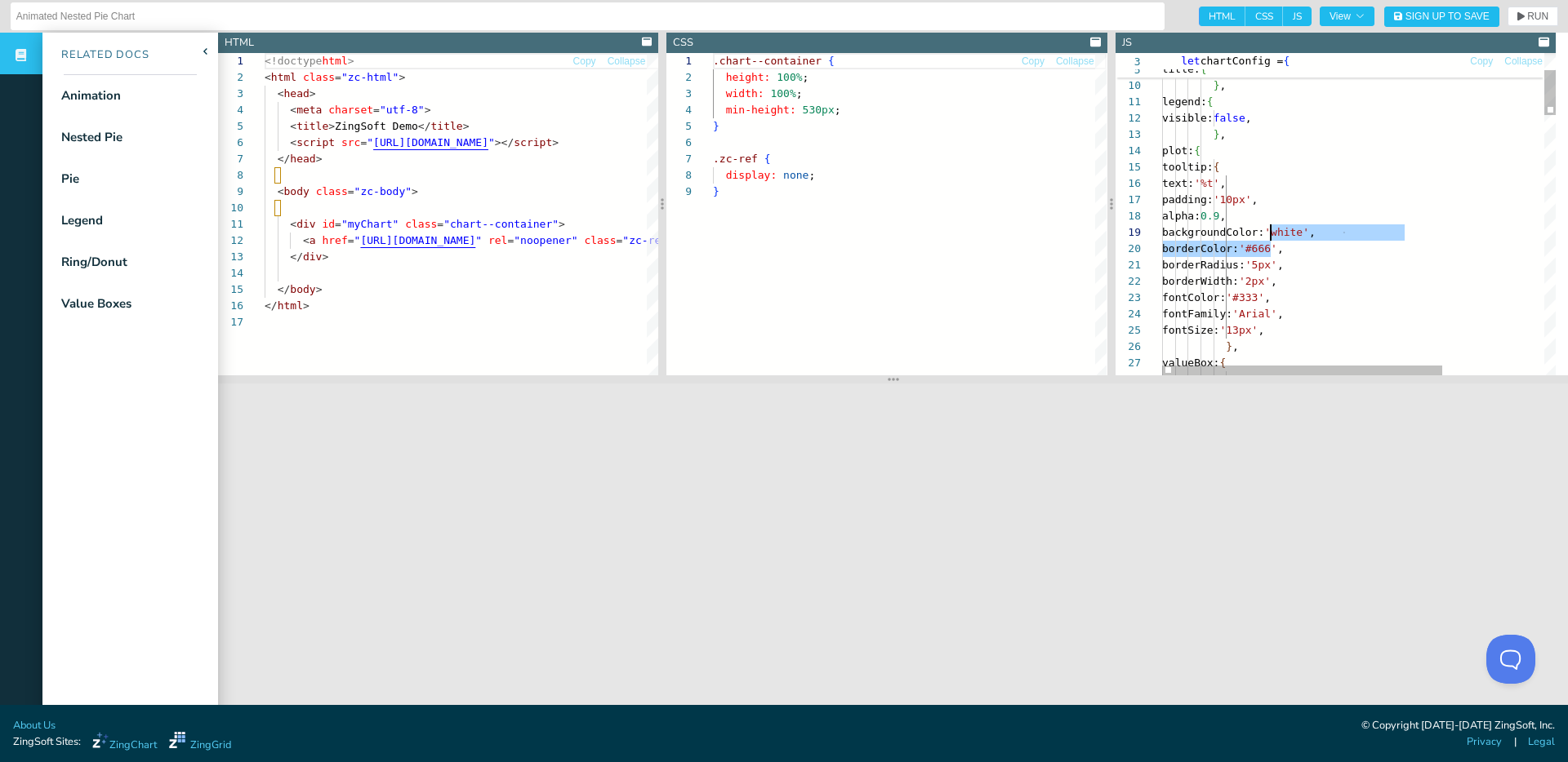
scroll to position [16, 141]
drag, startPoint x: 1301, startPoint y: 287, endPoint x: 1299, endPoint y: 298, distance: 11.2
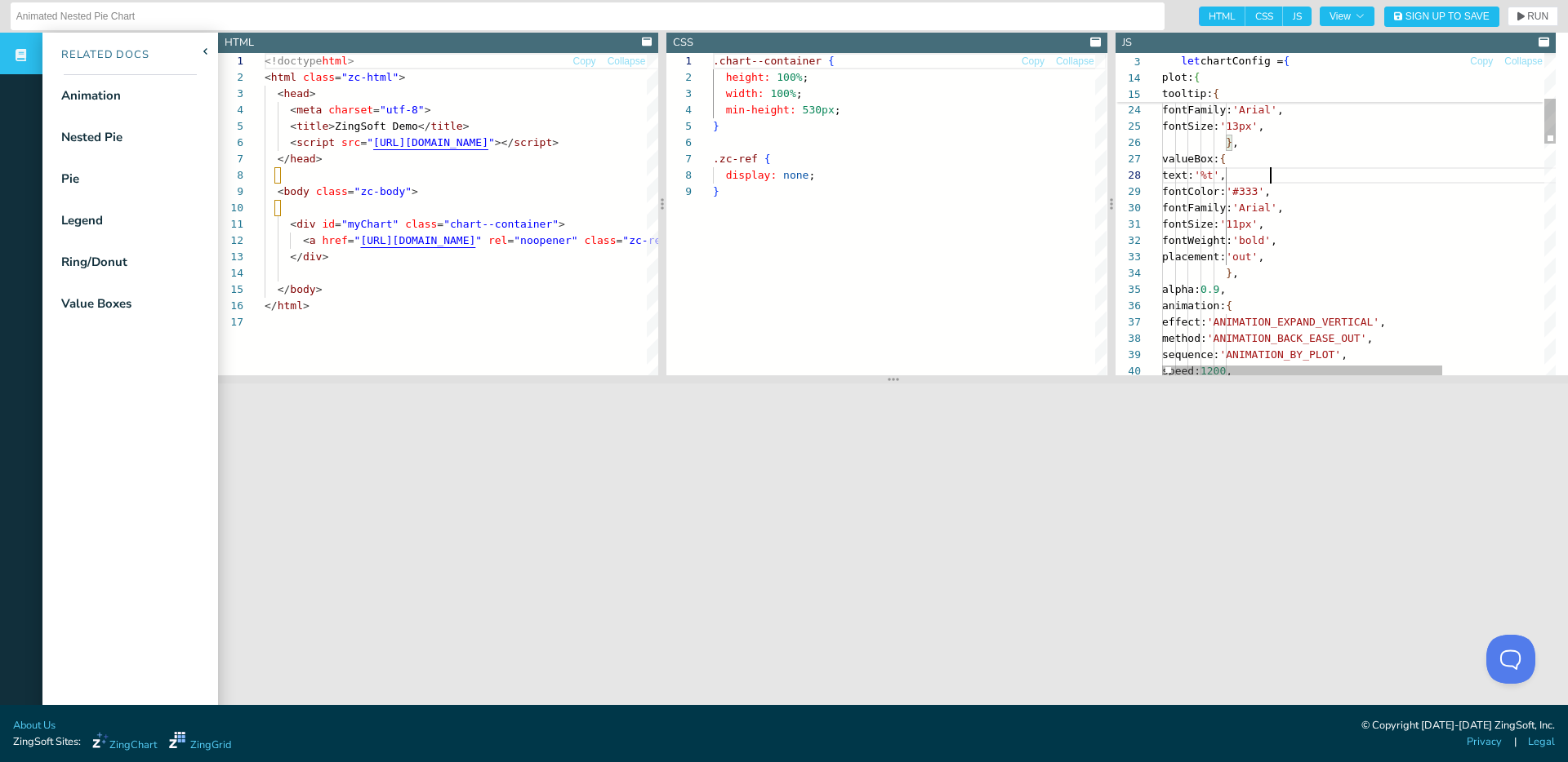
drag, startPoint x: 1273, startPoint y: 174, endPoint x: 1273, endPoint y: 183, distance: 9.0
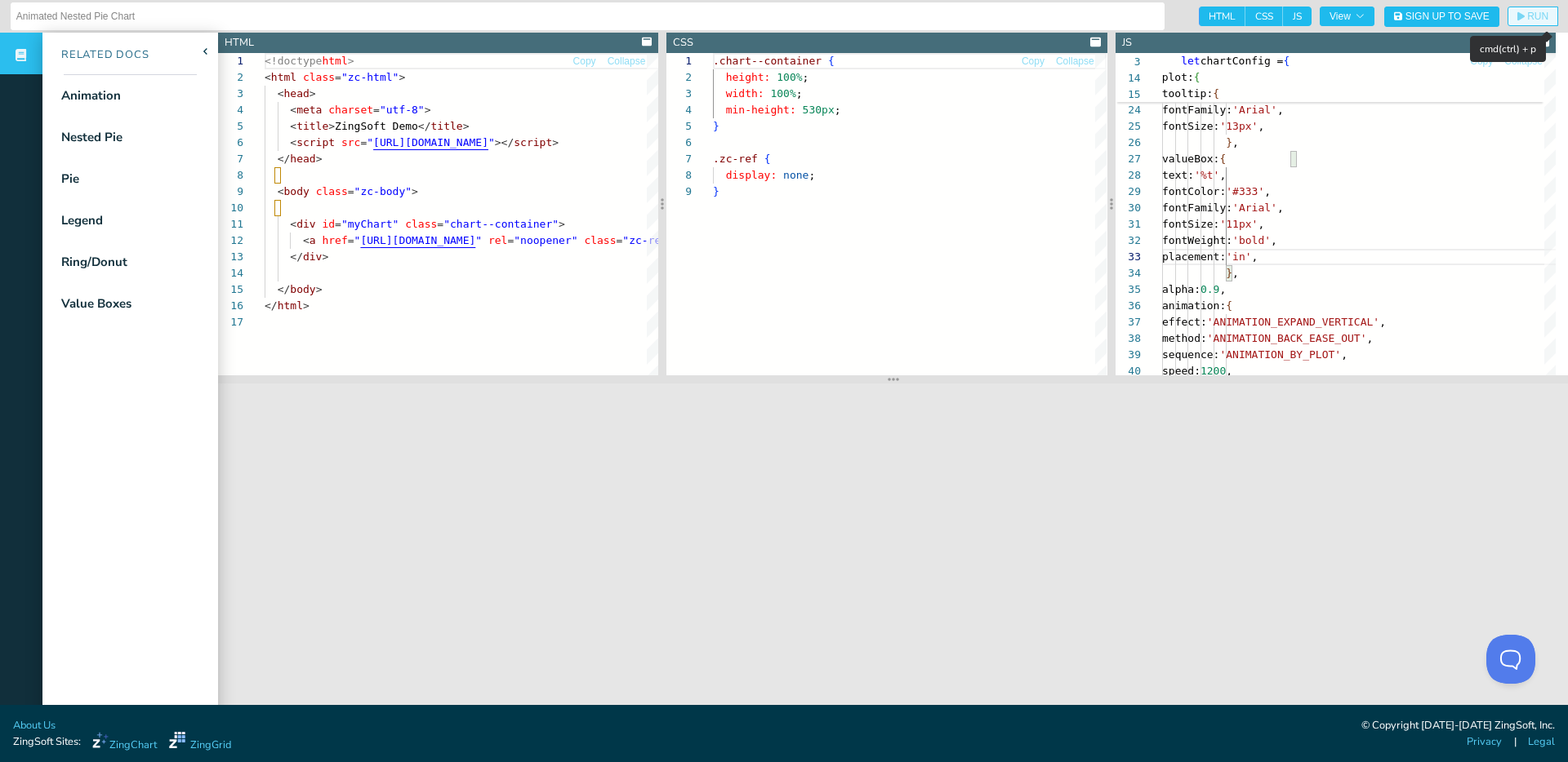
click at [1517, 13] on icon "button" at bounding box center [1521, 17] width 7 height 9
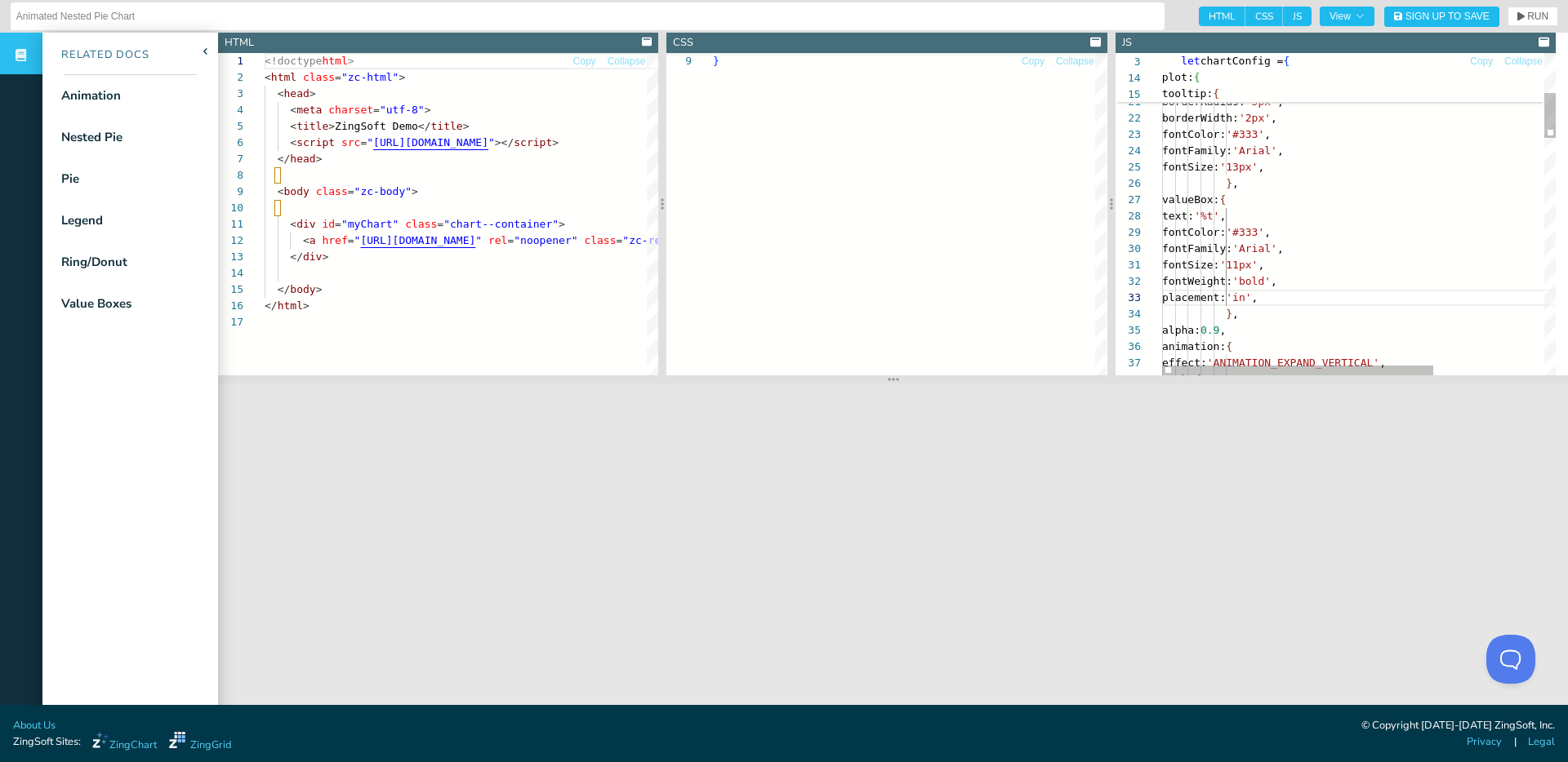
scroll to position [98, 77]
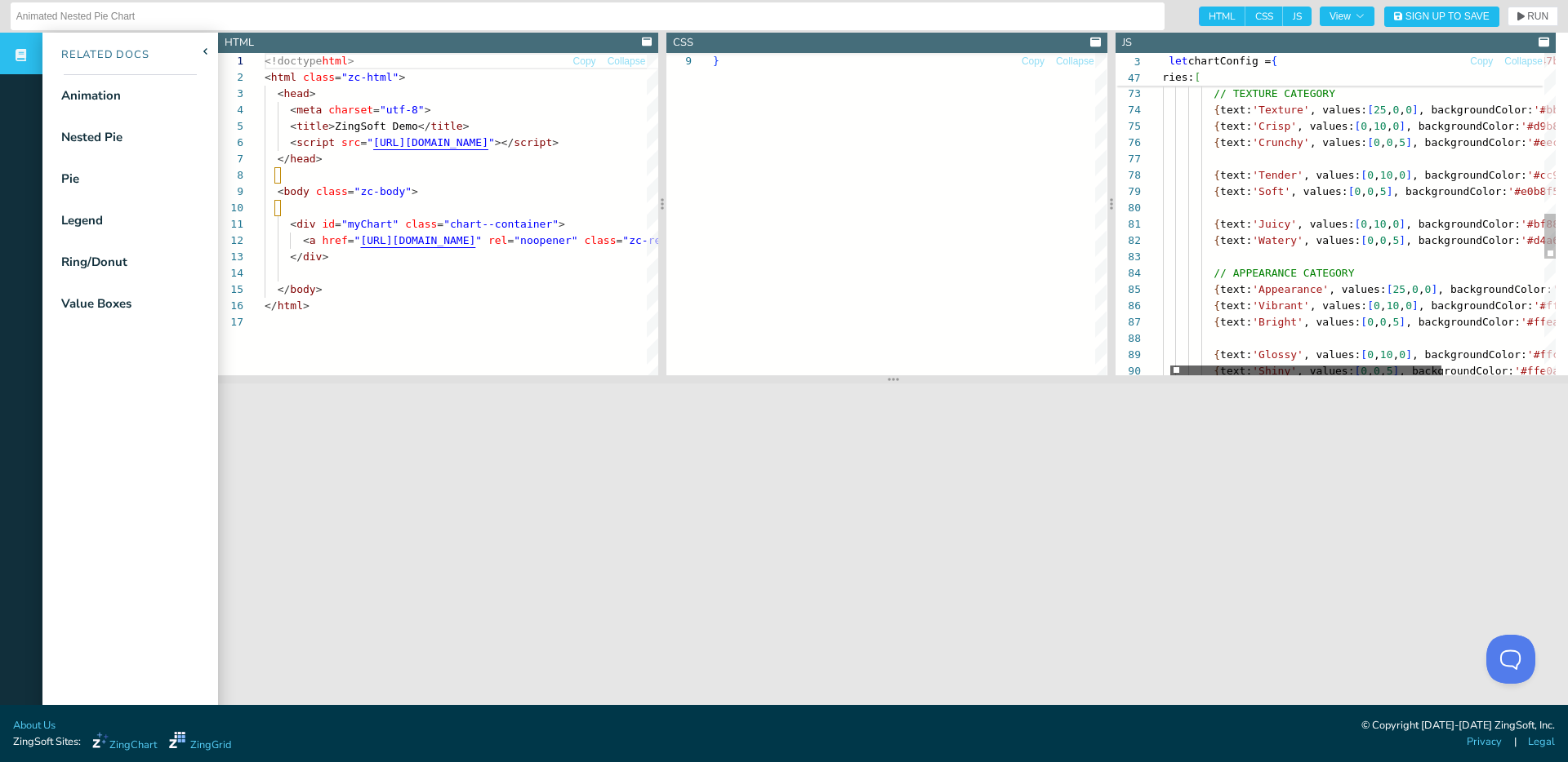
click at [1299, 366] on div at bounding box center [1307, 371] width 272 height 9
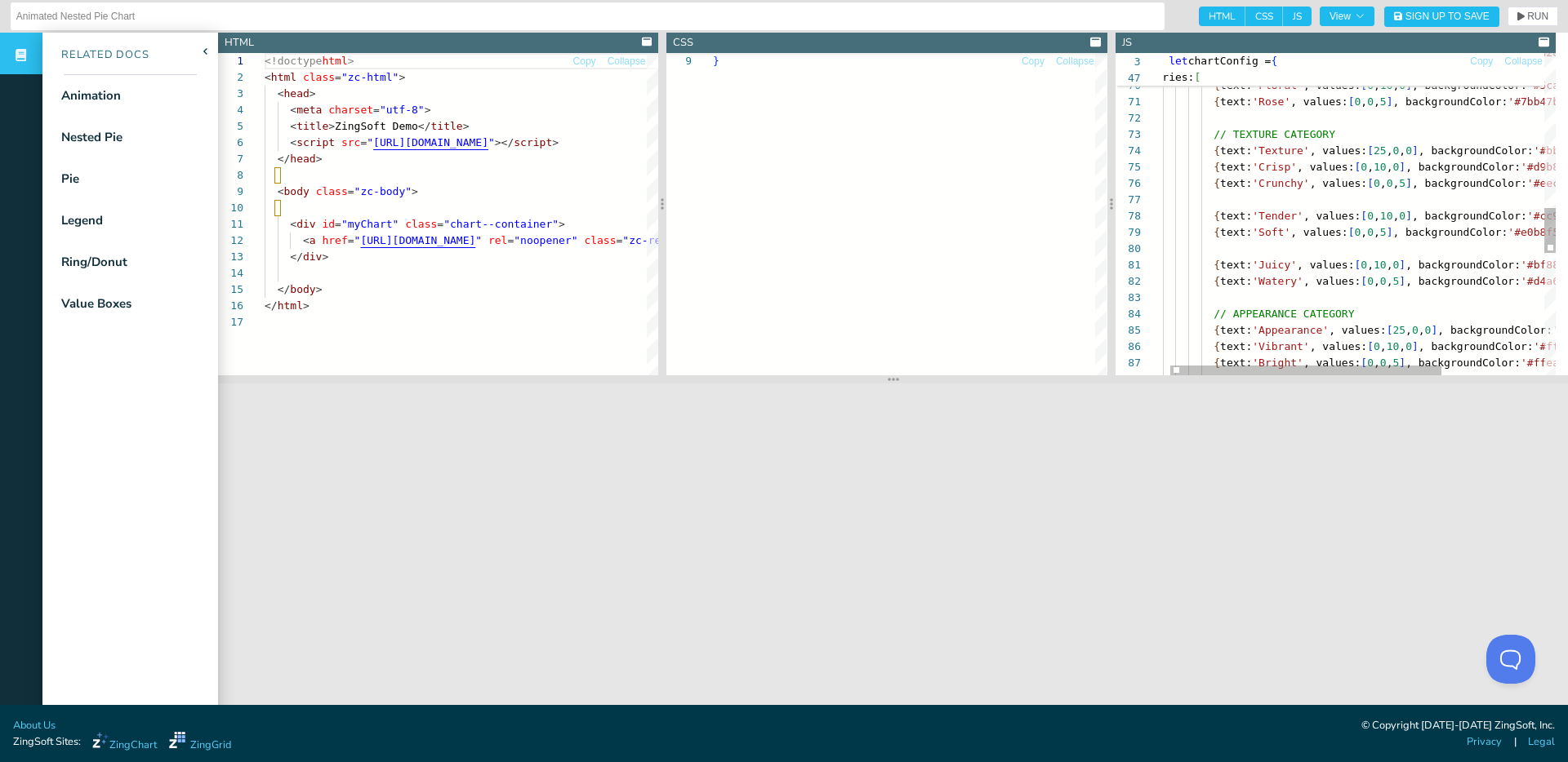
scroll to position [49, 122]
click at [1268, 148] on div "{ text: 'Vibrant' , values: [ 0 , 10 , 0 ] , backgroundColor: '#ffd999' } , { t…" at bounding box center [1427, 99] width 555 height 2298
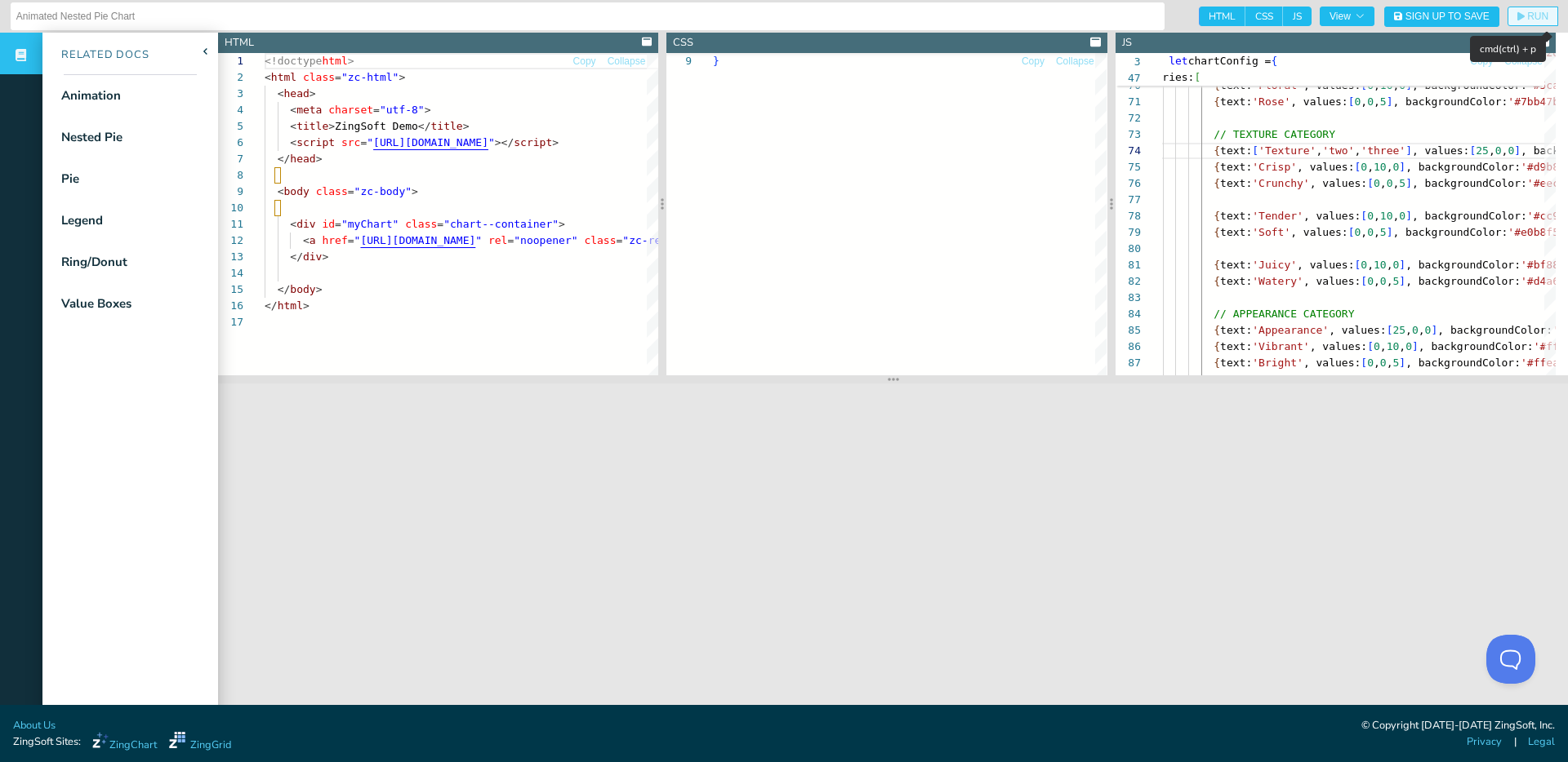
click at [1528, 16] on span "RUN" at bounding box center [1538, 16] width 22 height 9
click at [1389, 160] on div "{ text: 'Vibrant' , values: [ 0 , 10 , 0 ] , backgroundColor: '#ffd999' } , { t…" at bounding box center [1475, 99] width 651 height 2298
click at [1517, 15] on span "RUN" at bounding box center [1532, 16] width 31 height 9
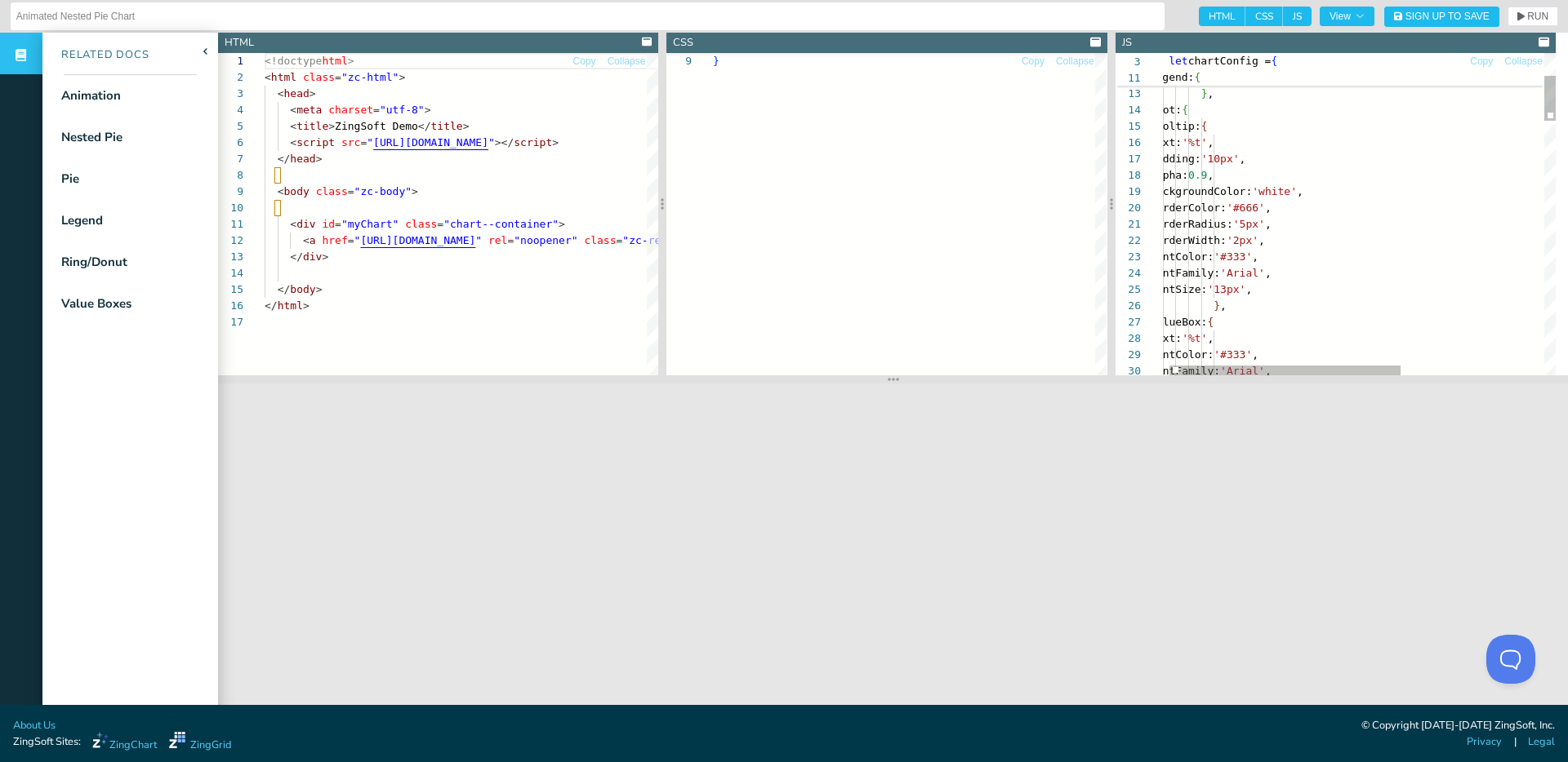
scroll to position [98, 115]
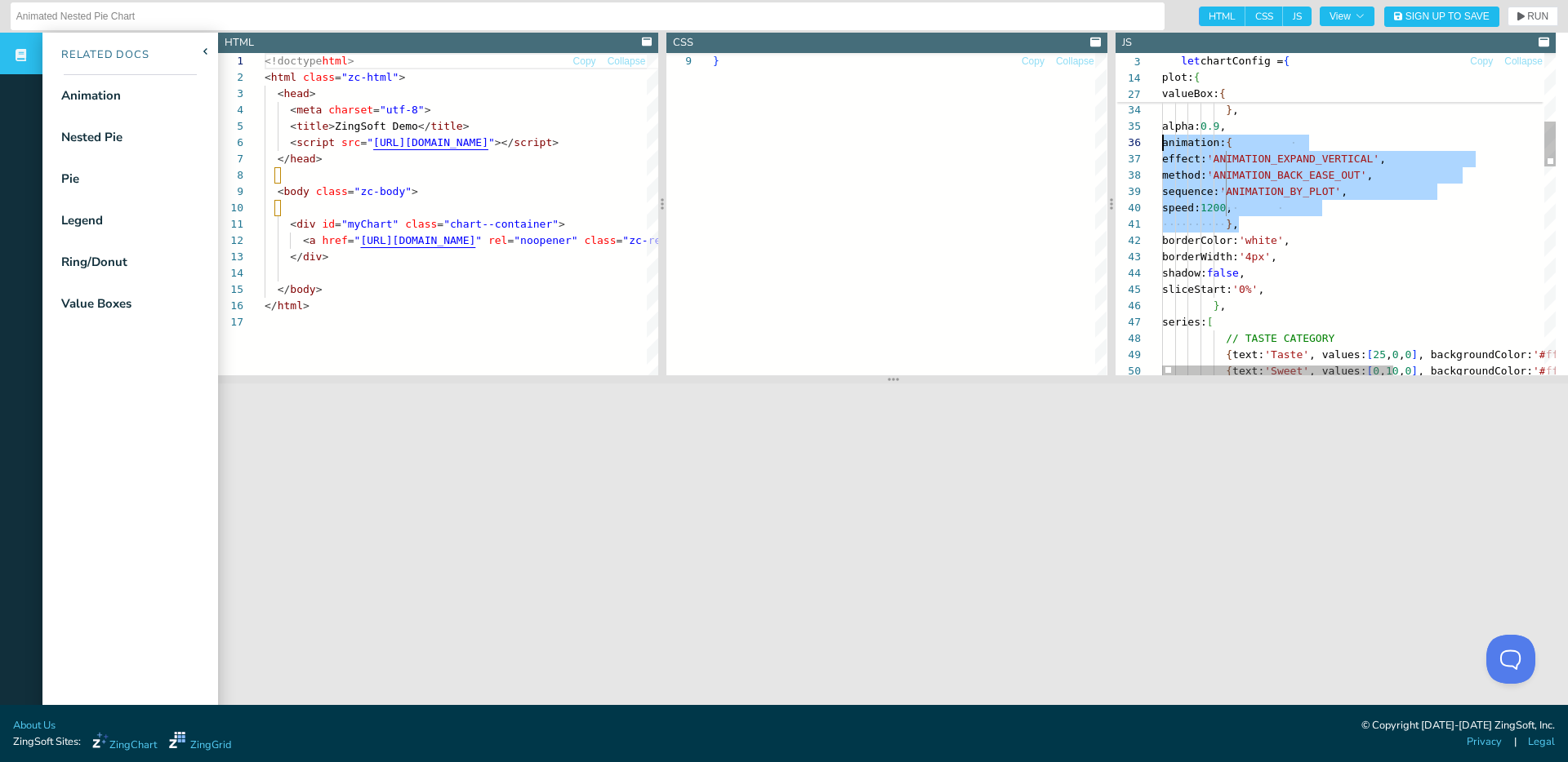
scroll to position [81, 0]
drag, startPoint x: 1223, startPoint y: 223, endPoint x: 1092, endPoint y: 145, distance: 152.5
click at [1162, 145] on div "fontSize: '11px' , fontWeight: 'bold' , placement: 'in' , } , alpha: 0.9 , anim…" at bounding box center [1487, 711] width 651 height 2298
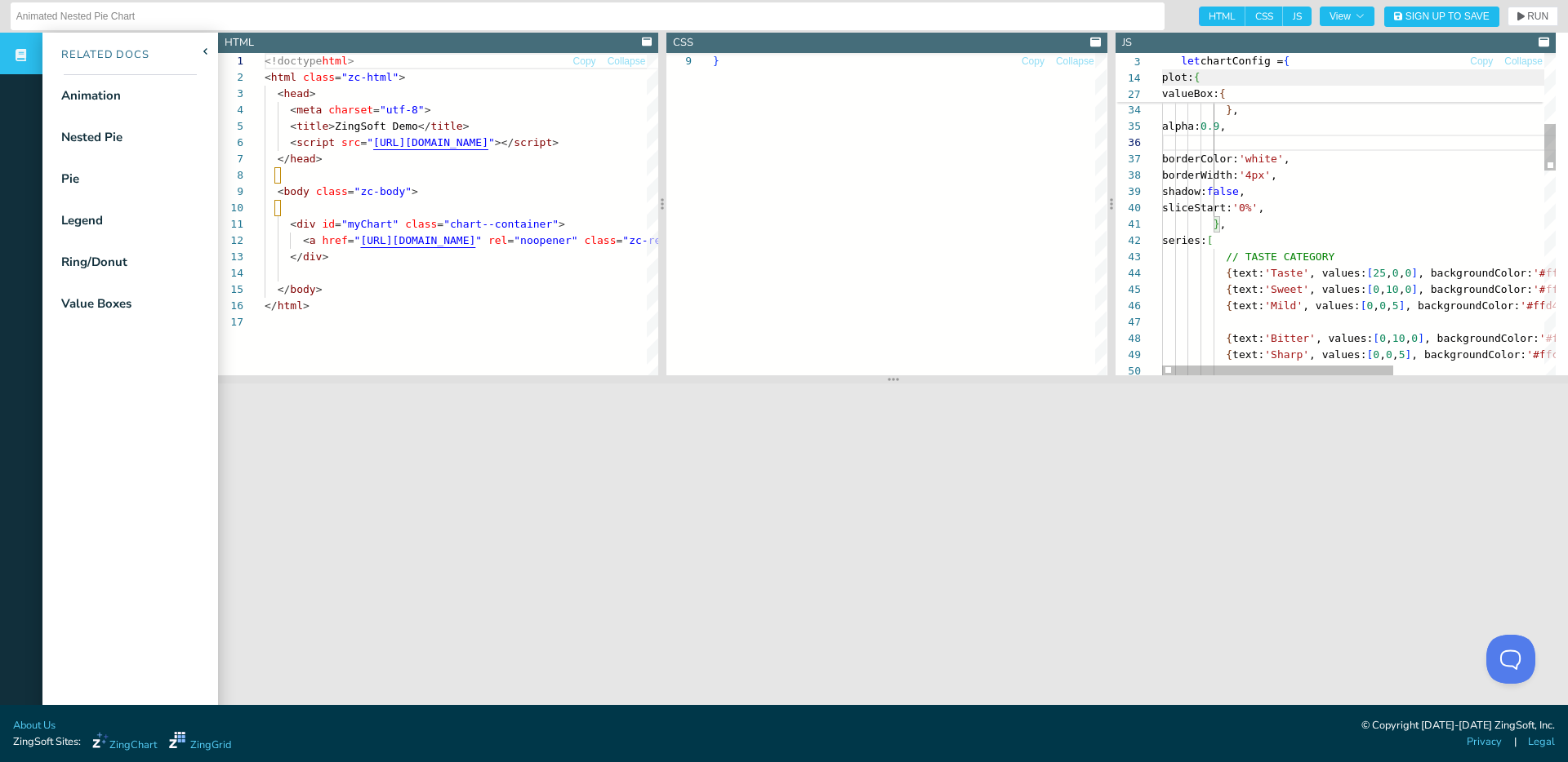
scroll to position [66, 134]
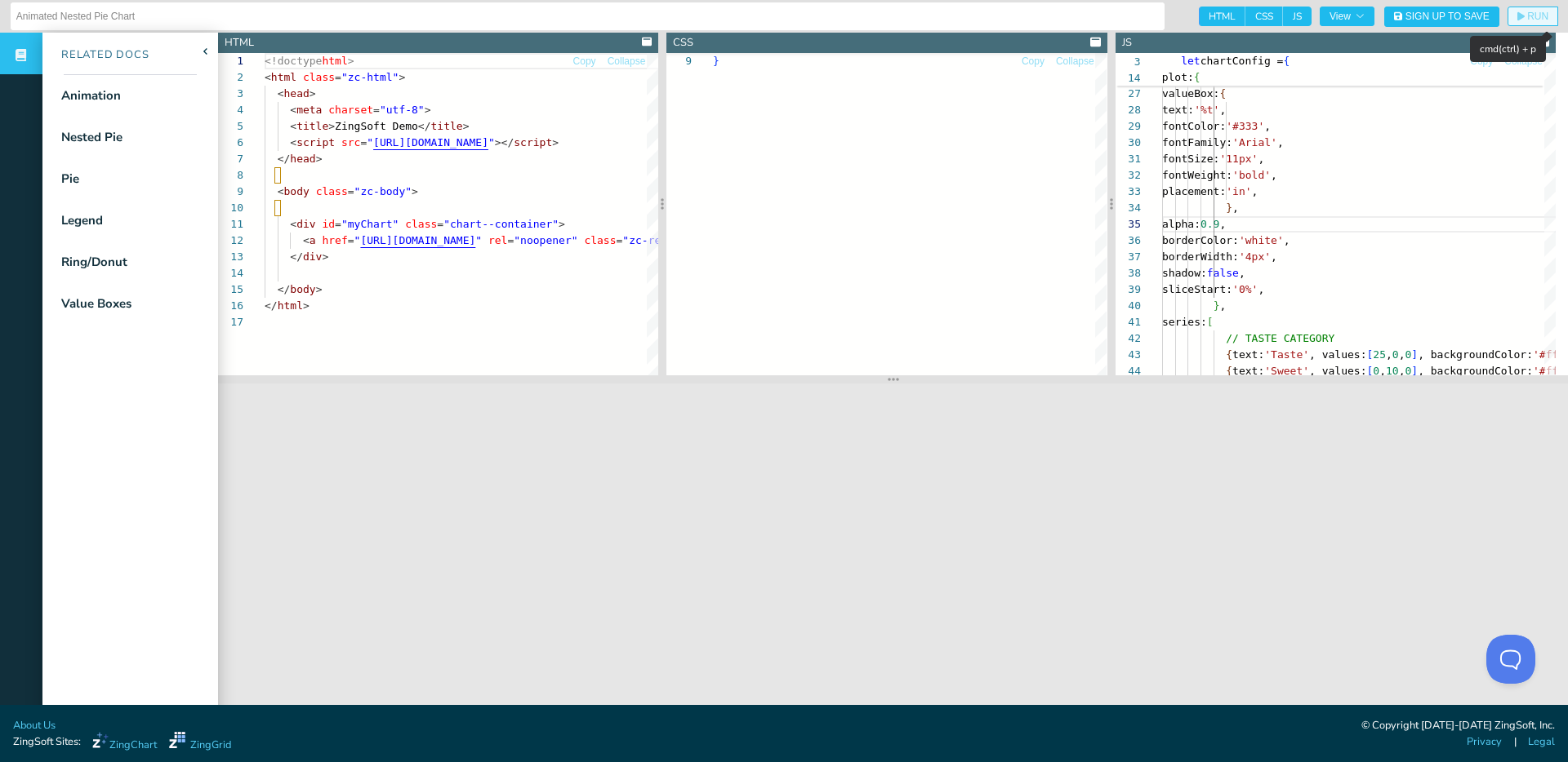
click at [1528, 18] on span "RUN" at bounding box center [1538, 16] width 22 height 9
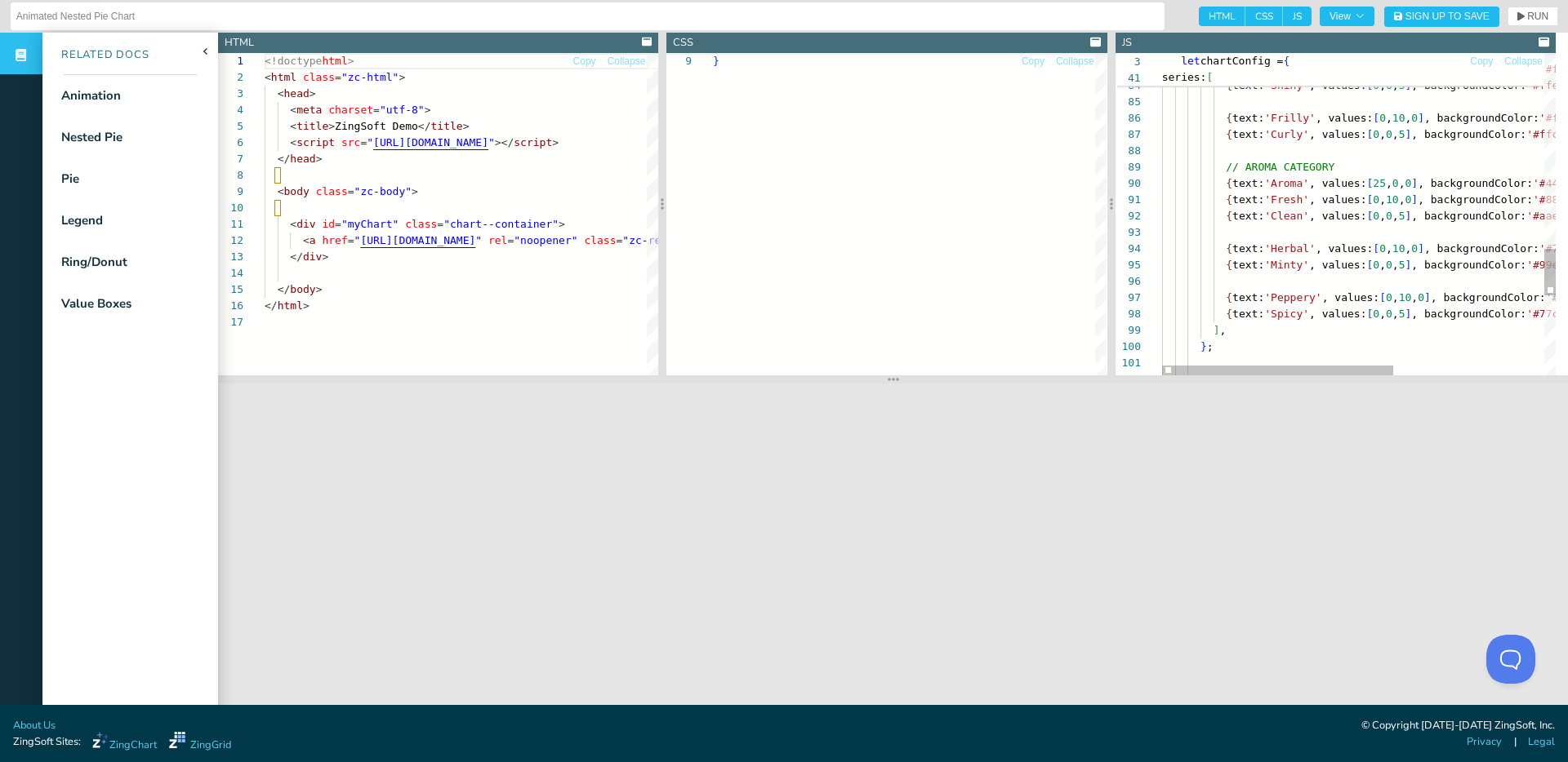
type textarea "{ text: 'Fresh', values: [0, 10, 0], backgroundColor: '#88dddd' }, { text: 'Cle…"
click at [1311, 375] on section at bounding box center [893, 379] width 1350 height 8
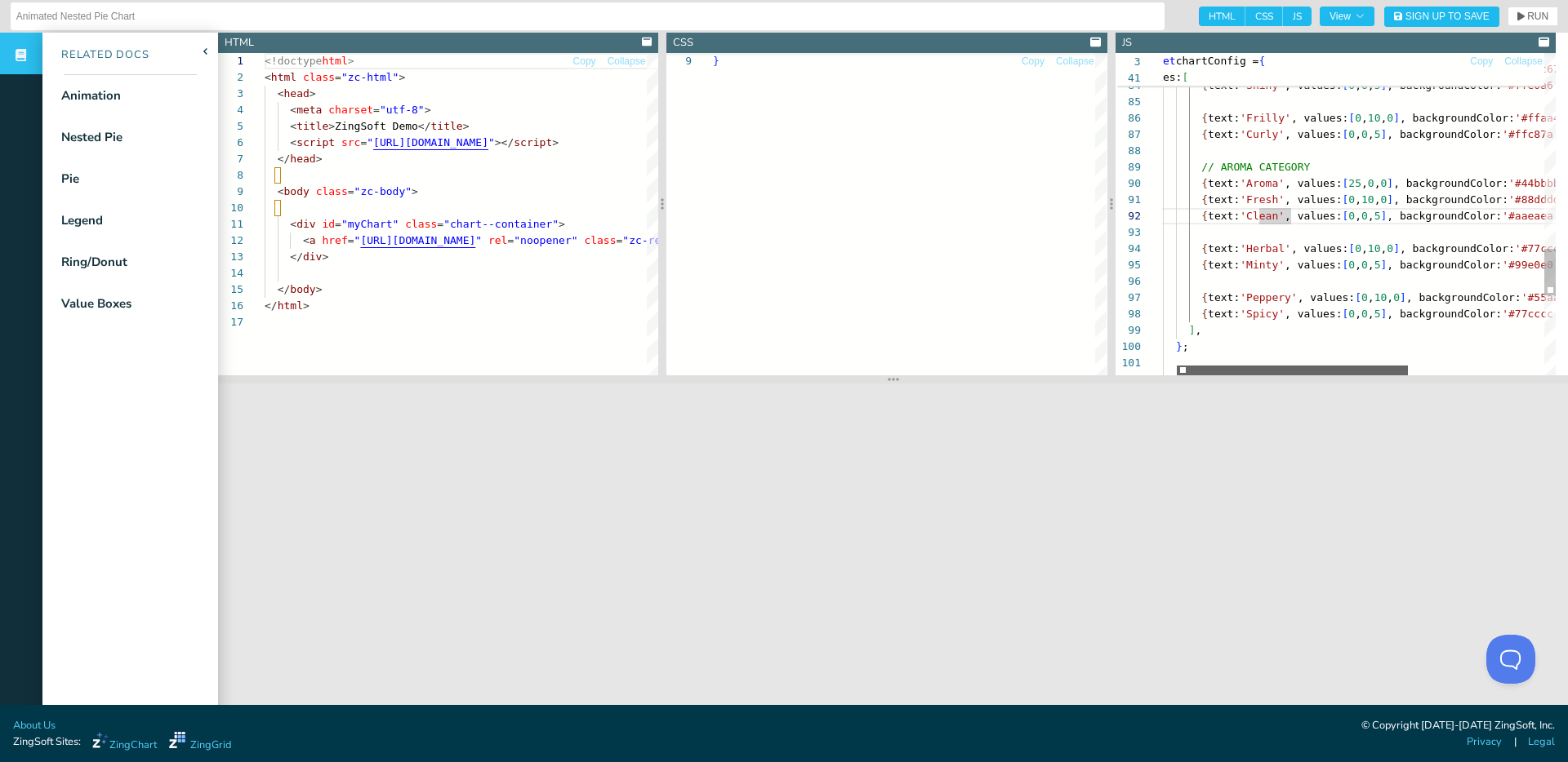
click at [1326, 369] on div at bounding box center [1293, 371] width 231 height 9
